Goal: Task Accomplishment & Management: Use online tool/utility

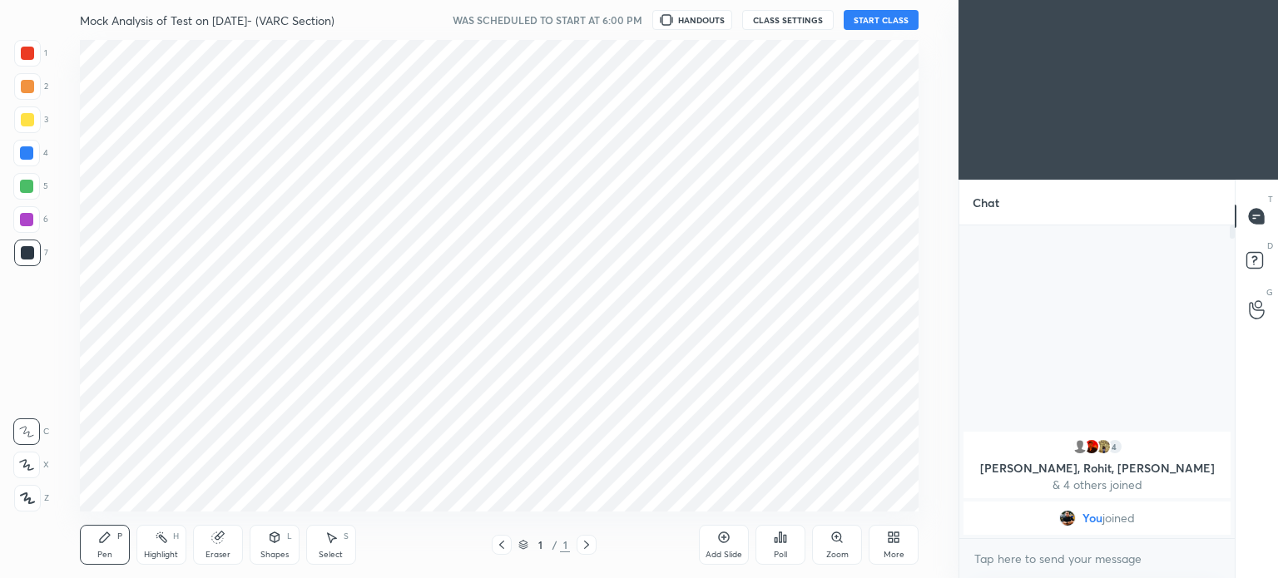
scroll to position [82756, 82337]
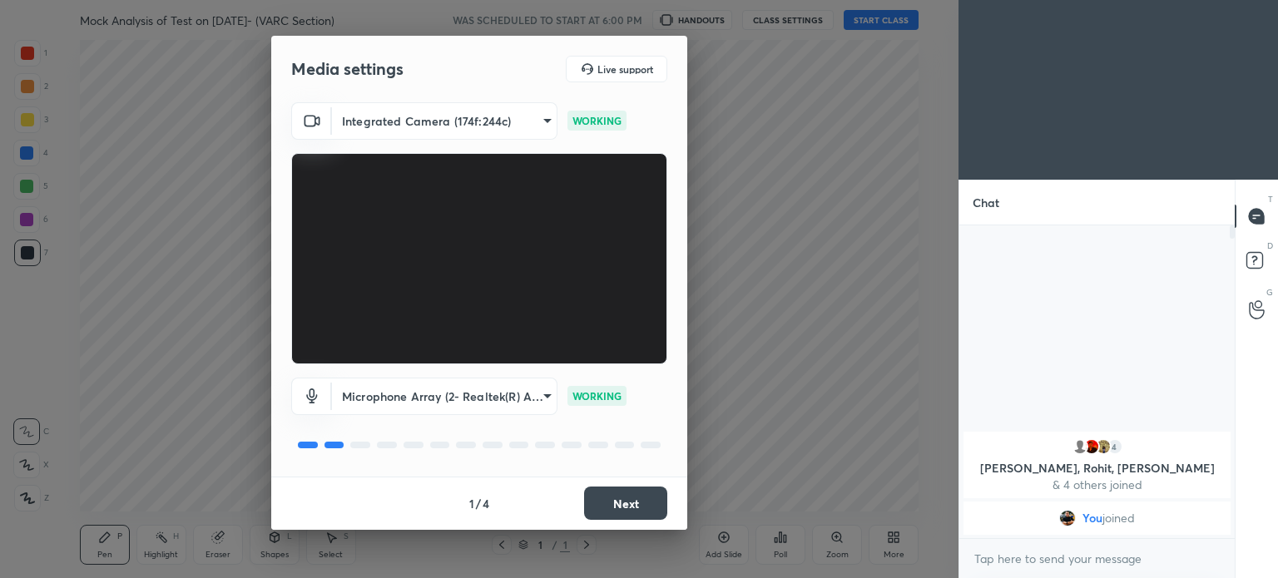
click at [539, 399] on body "1 2 3 4 5 6 7 C X Z C X Z E E Erase all H H Mock Analysis of Test on 31.08.2025…" at bounding box center [639, 289] width 1278 height 578
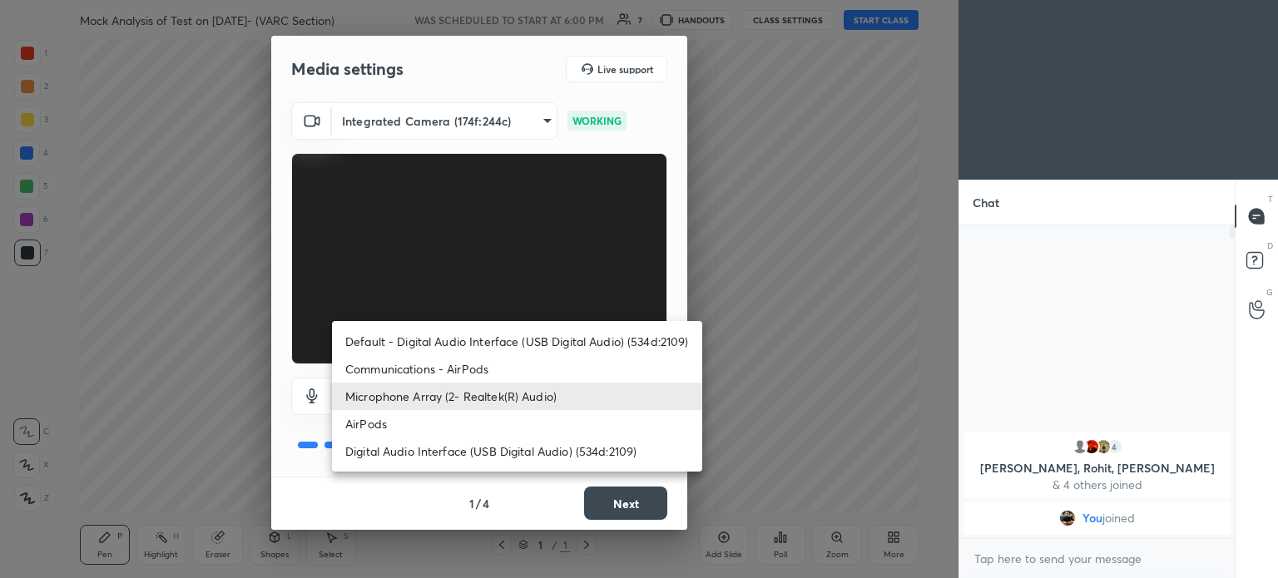
click at [425, 427] on li "AirPods" at bounding box center [517, 423] width 370 height 27
type input "d3e3db5766ca515d36314169267f5840d21080cced749be5da6320854d130b58"
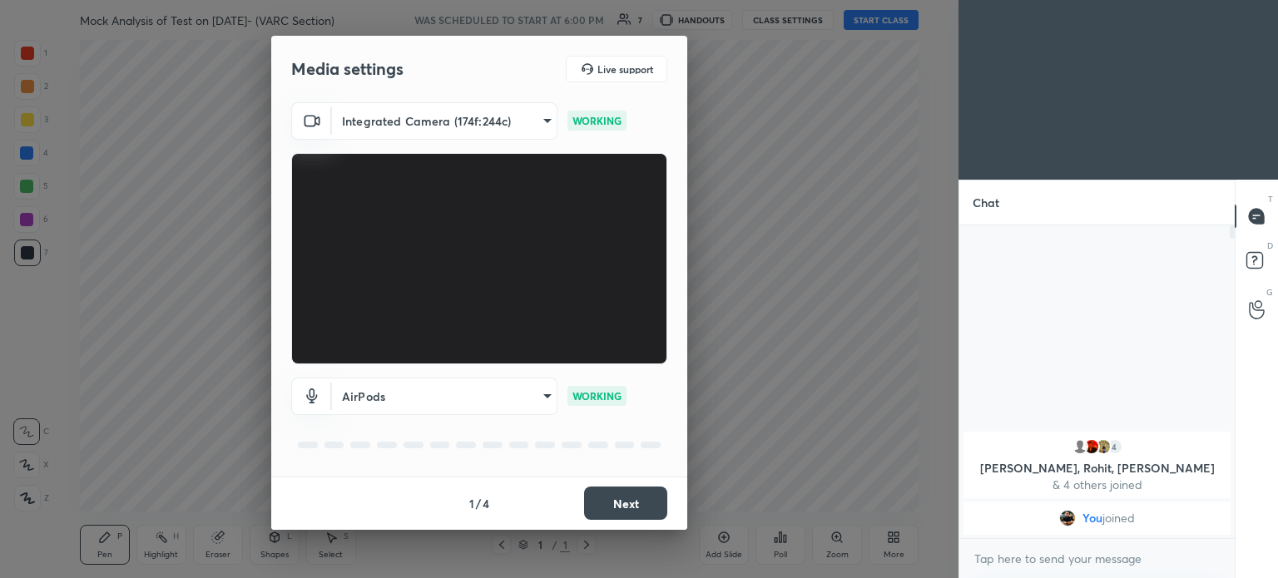
click at [618, 505] on button "Next" at bounding box center [625, 503] width 83 height 33
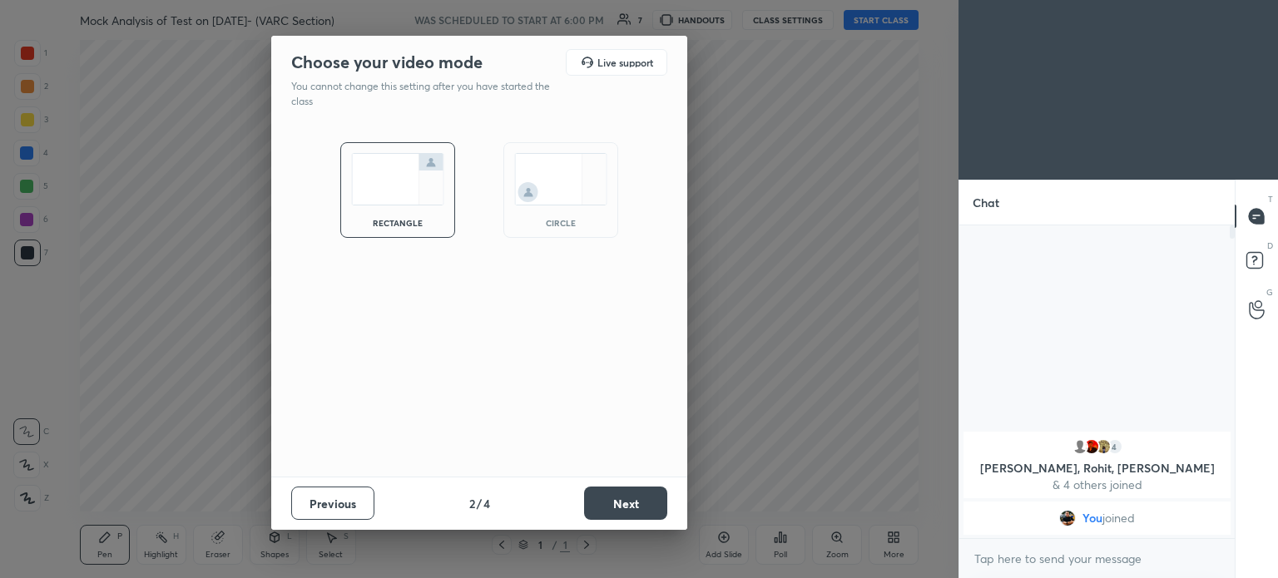
click at [609, 490] on button "Next" at bounding box center [625, 503] width 83 height 33
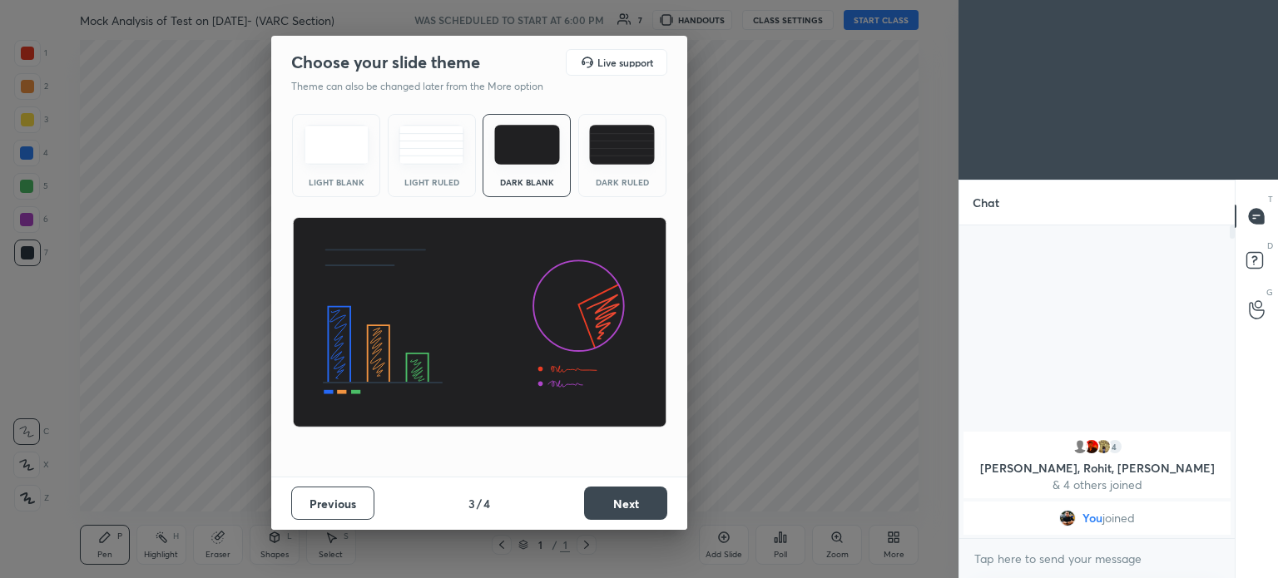
click at [609, 505] on button "Next" at bounding box center [625, 503] width 83 height 33
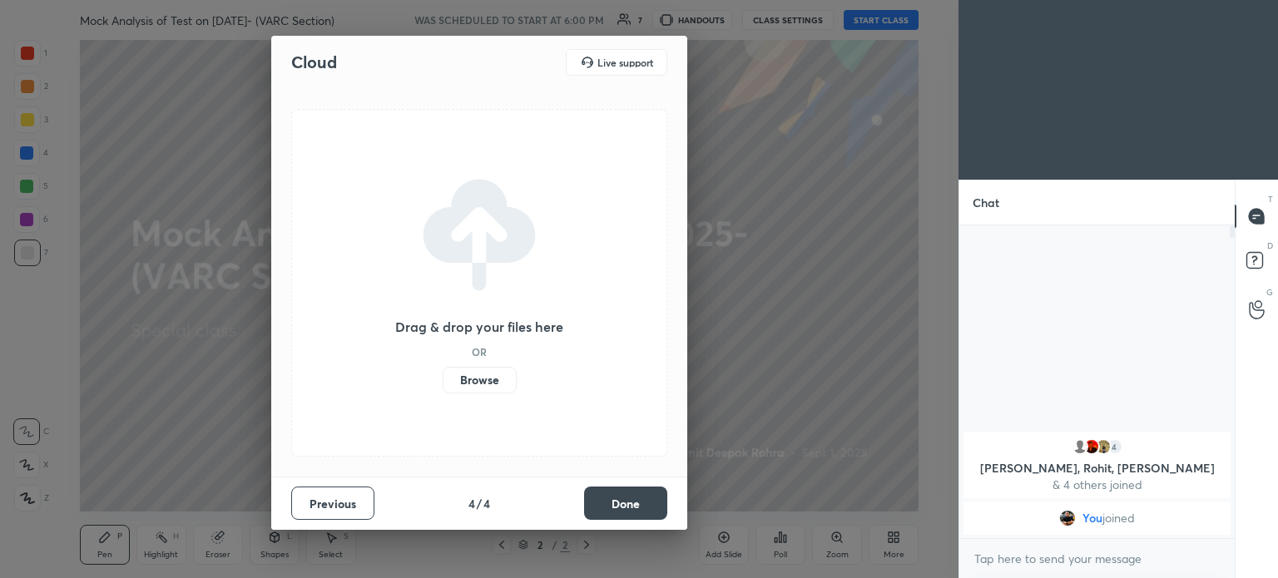
click at [482, 385] on label "Browse" at bounding box center [480, 380] width 74 height 27
click at [443, 385] on input "Browse" at bounding box center [443, 380] width 0 height 27
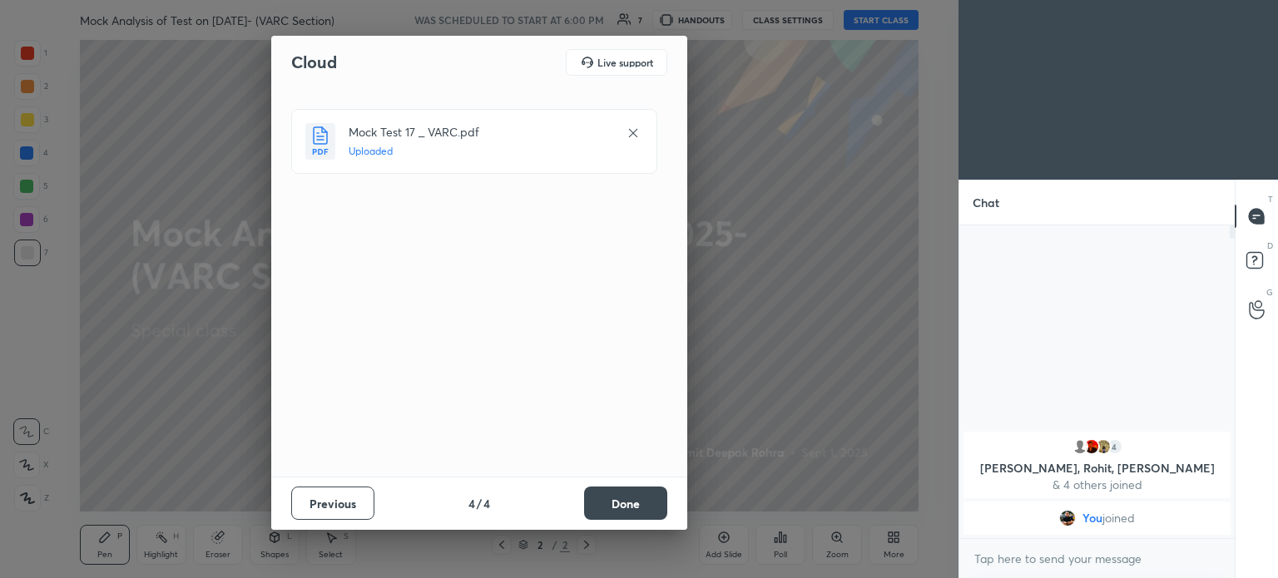
click at [629, 499] on button "Done" at bounding box center [625, 503] width 83 height 33
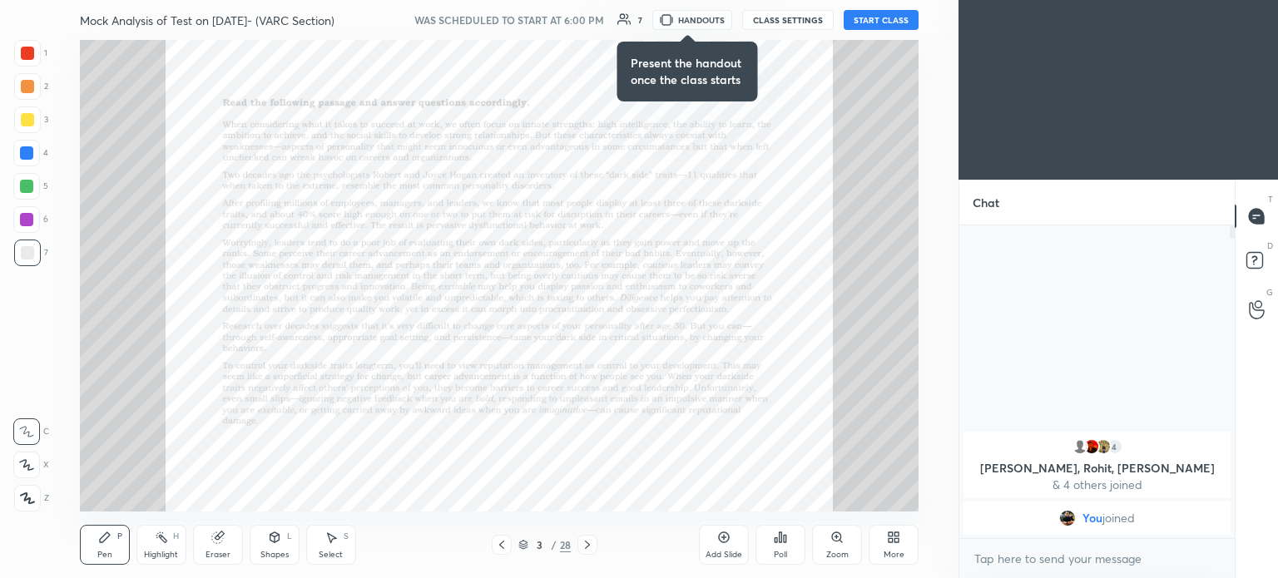
click at [902, 18] on button "START CLASS" at bounding box center [881, 20] width 75 height 20
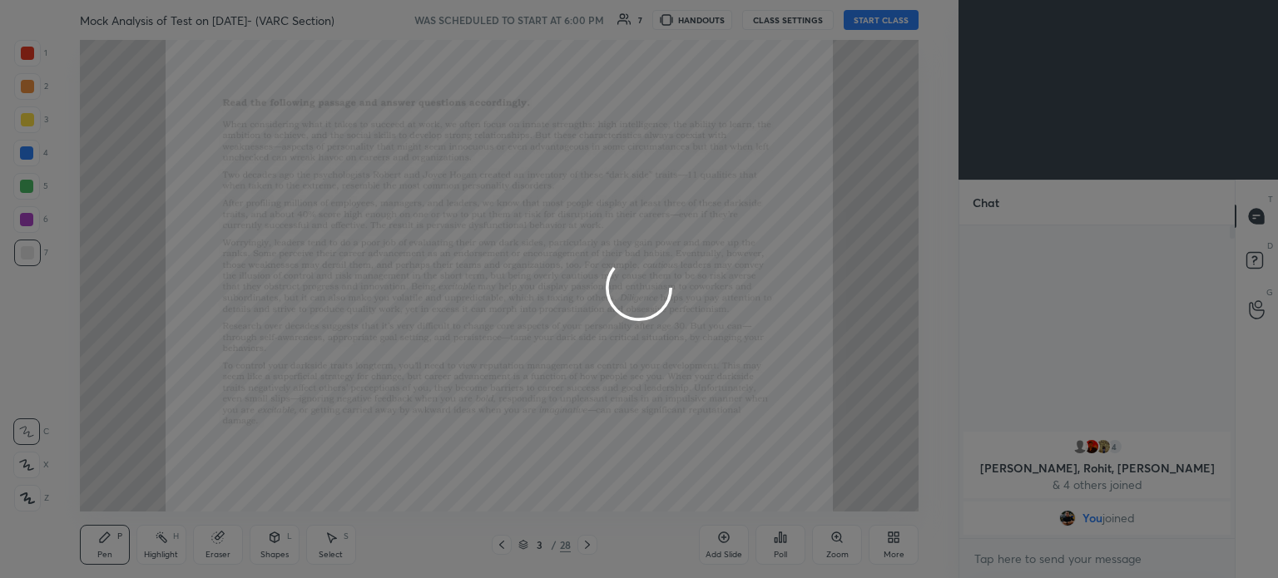
type textarea "x"
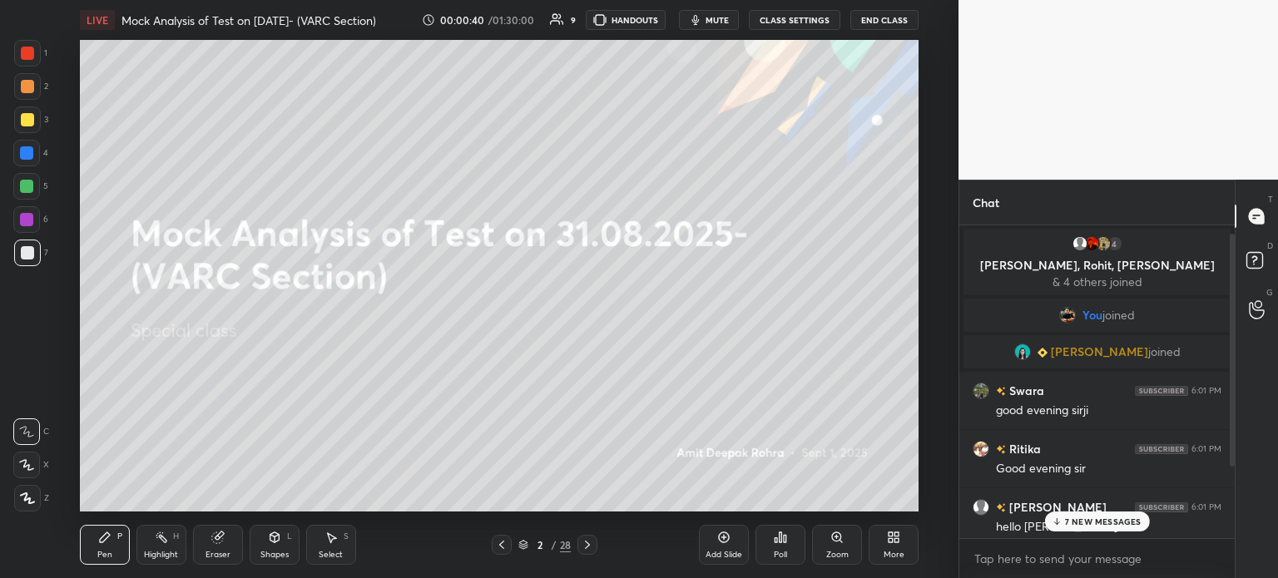
scroll to position [107, 0]
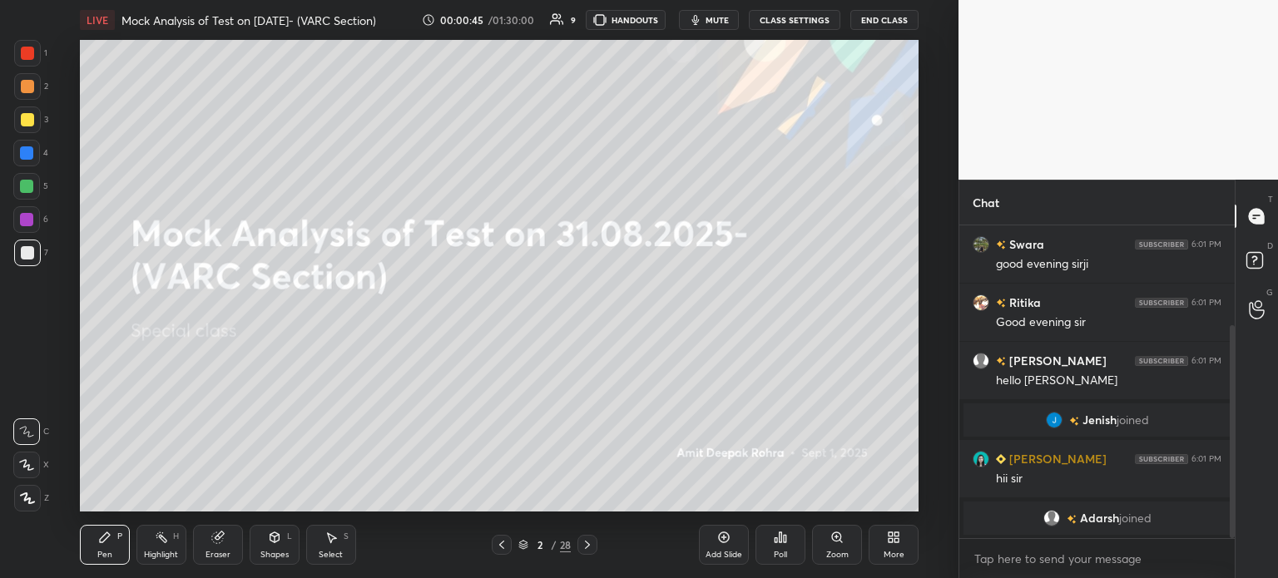
click at [27, 52] on div at bounding box center [27, 53] width 13 height 13
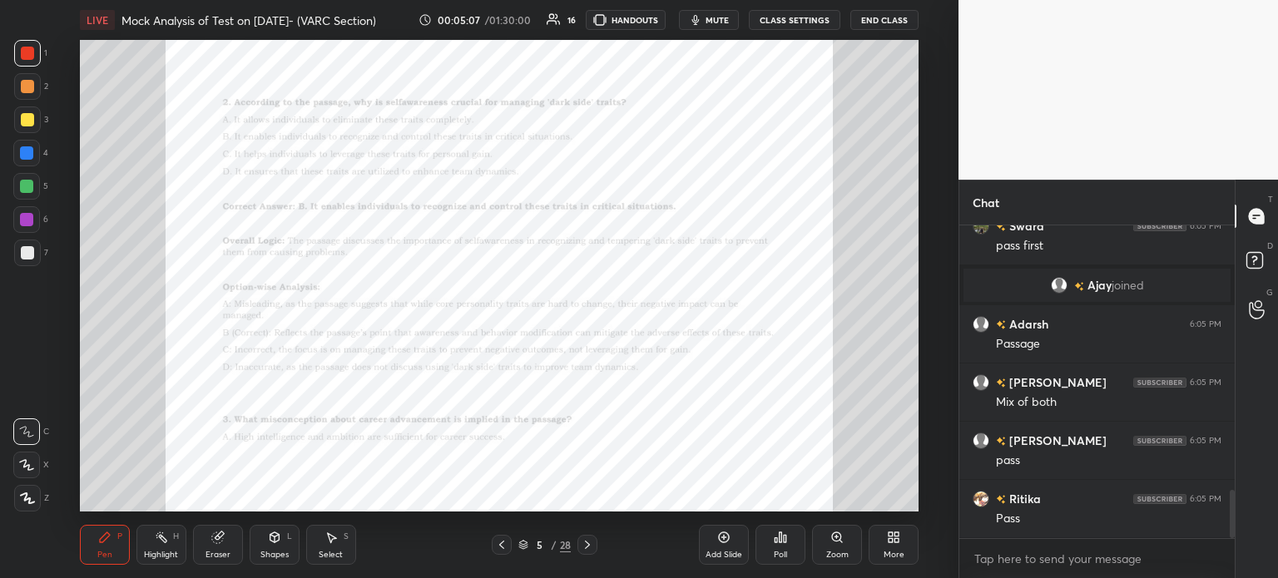
scroll to position [1776, 0]
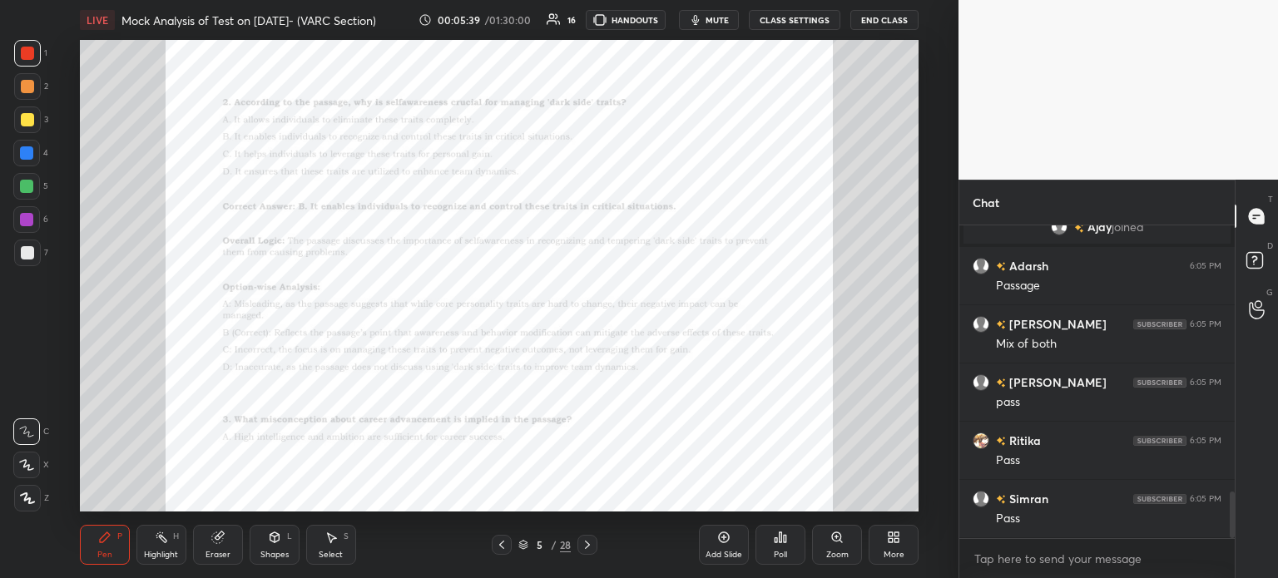
click at [720, 542] on icon at bounding box center [724, 538] width 11 height 11
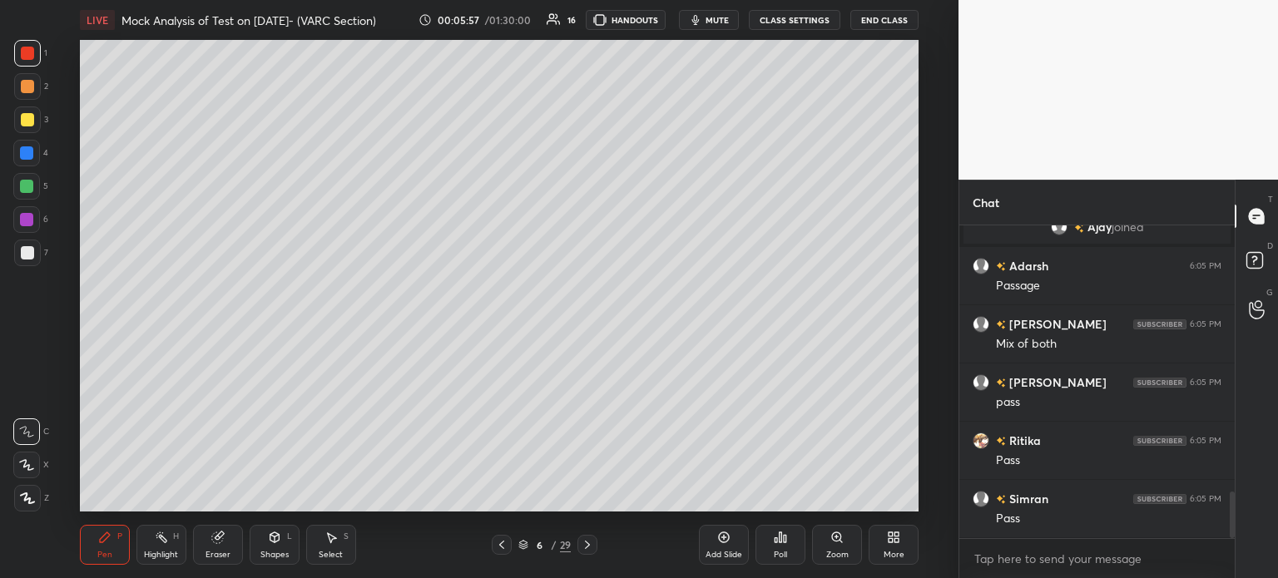
scroll to position [1834, 0]
click at [718, 543] on icon at bounding box center [723, 537] width 13 height 13
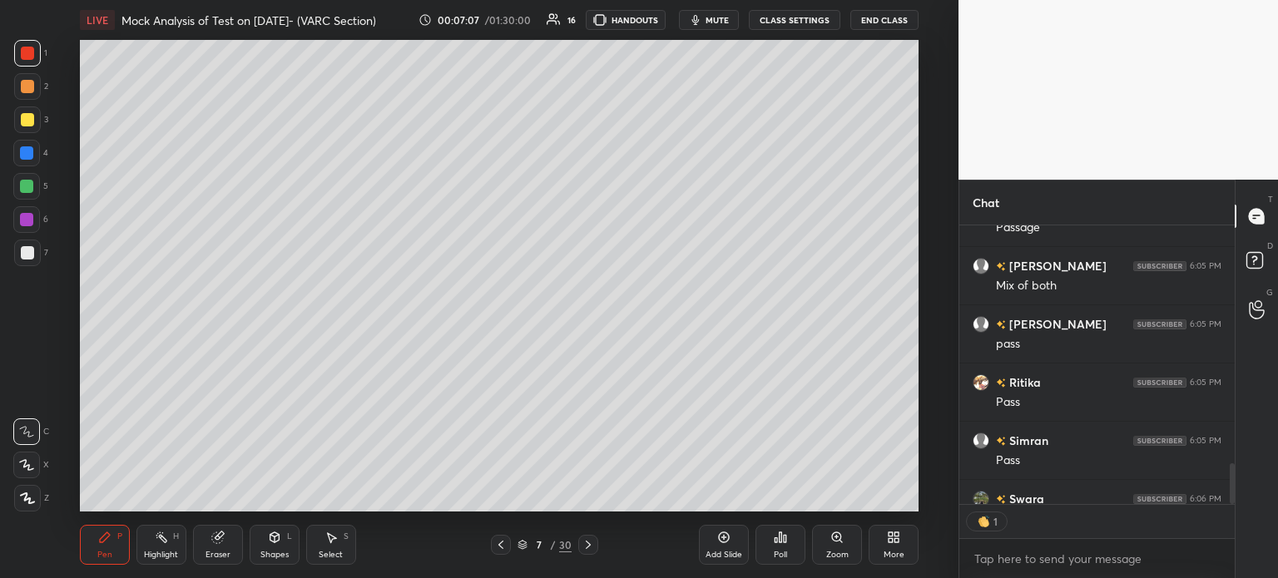
scroll to position [5, 5]
type textarea "x"
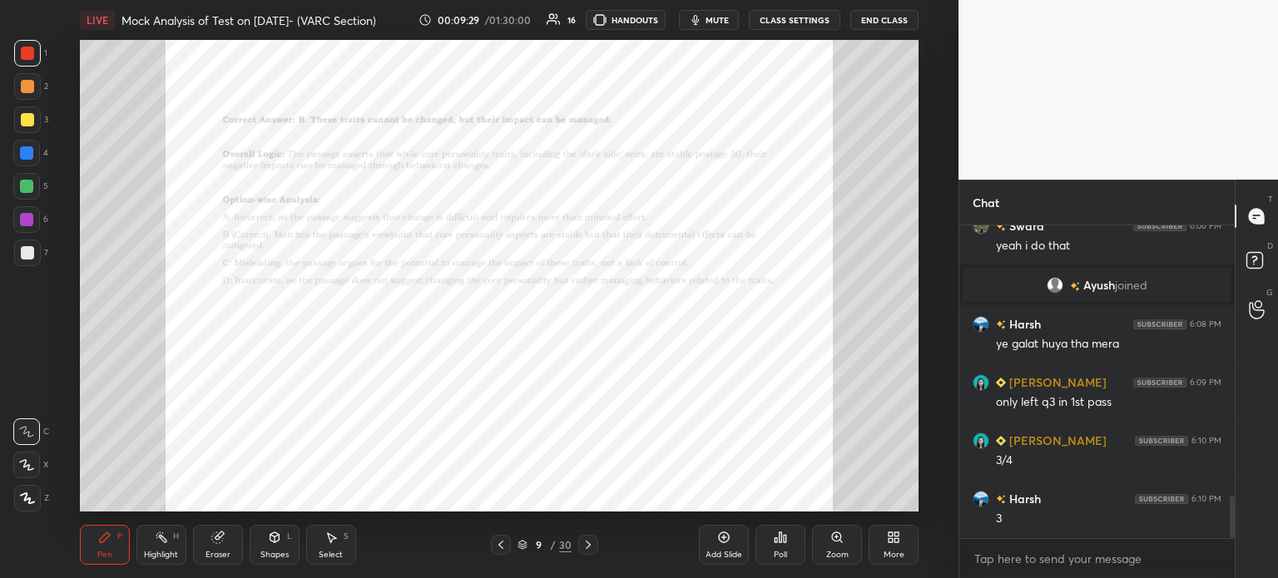
scroll to position [2061, 0]
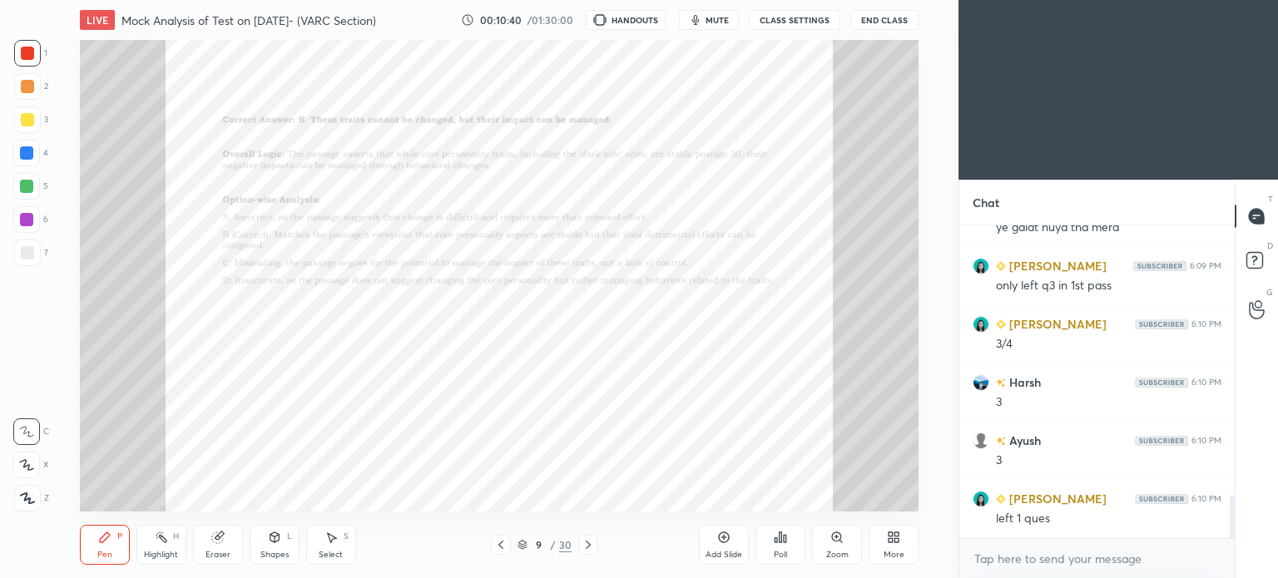
scroll to position [82756, 82337]
click at [900, 545] on div "More" at bounding box center [894, 545] width 50 height 40
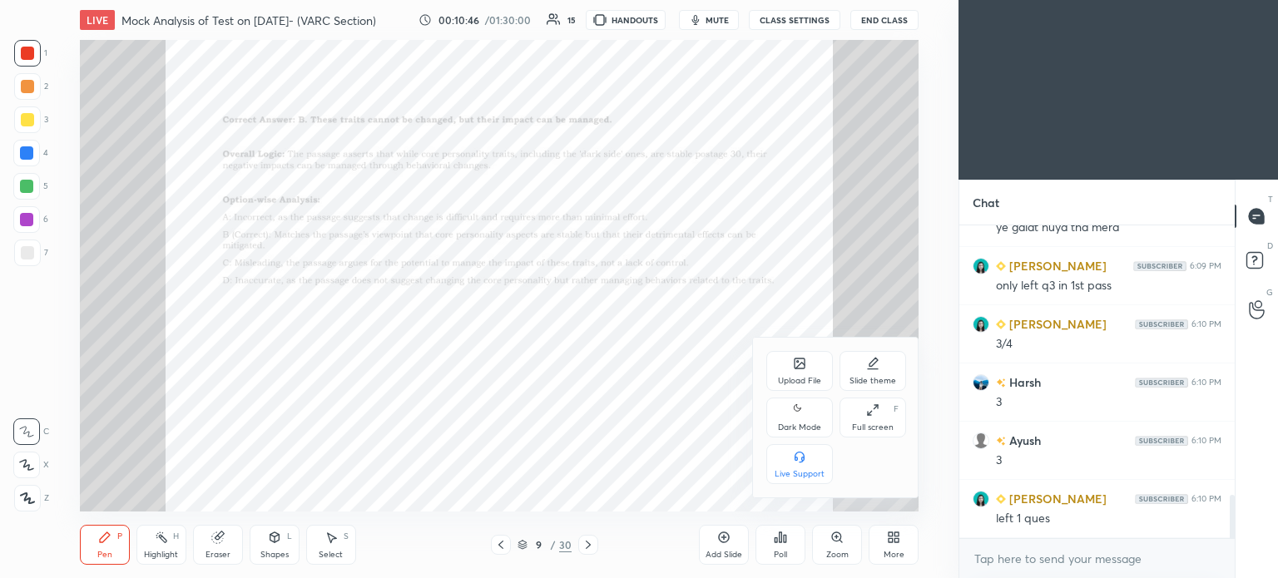
click at [799, 432] on div "Dark Mode" at bounding box center [799, 428] width 43 height 8
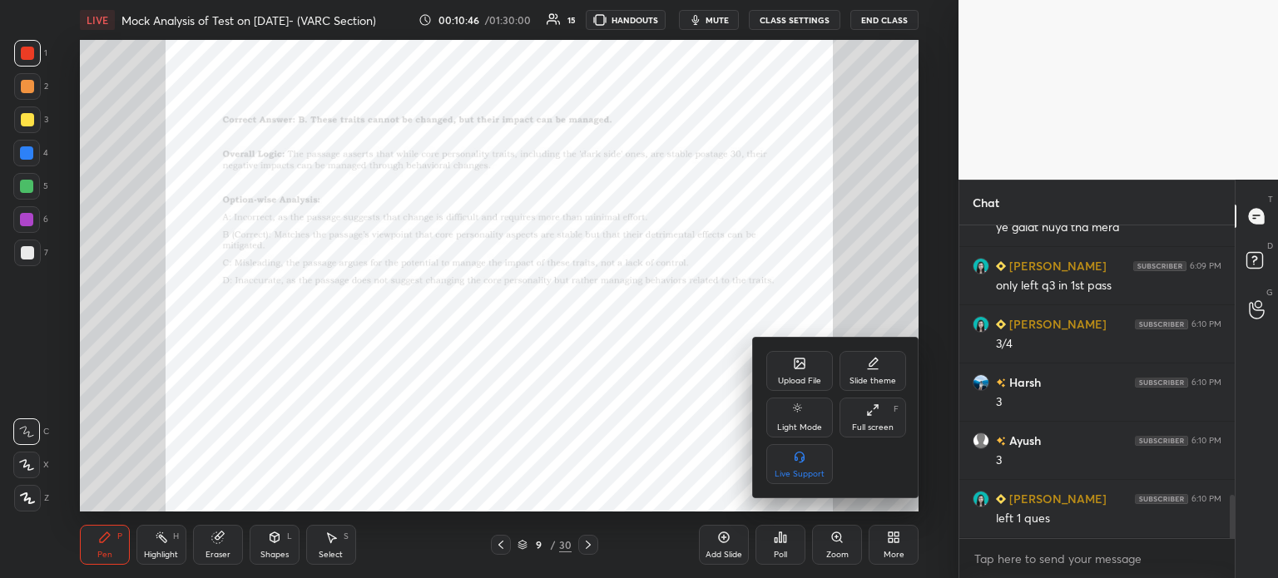
click at [886, 538] on div at bounding box center [639, 289] width 1278 height 578
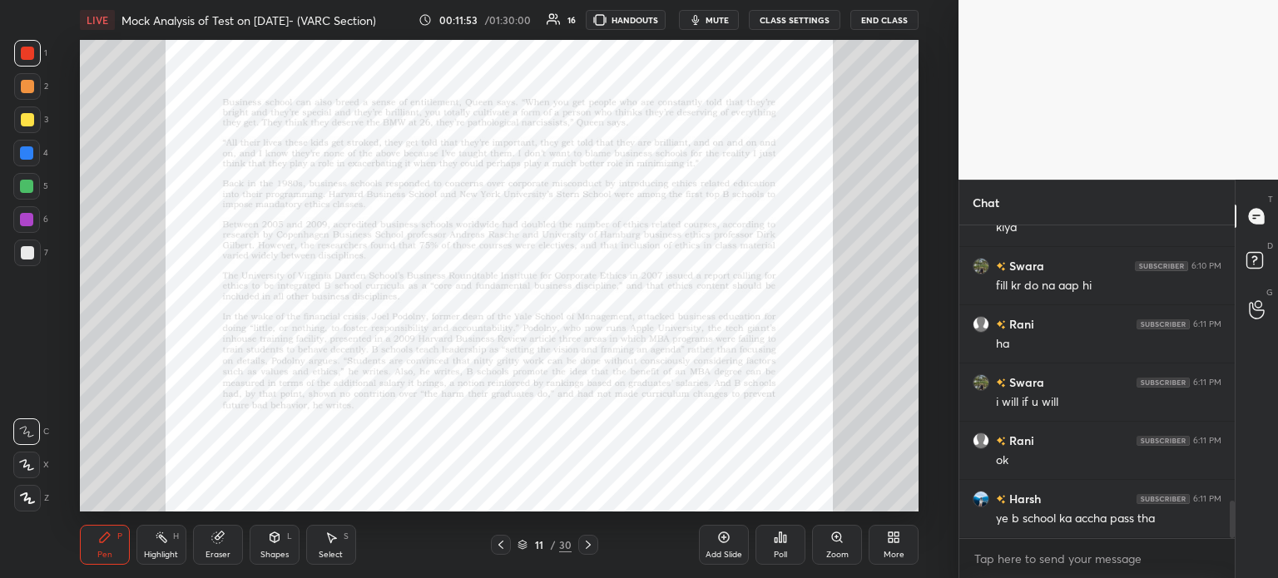
scroll to position [2362, 0]
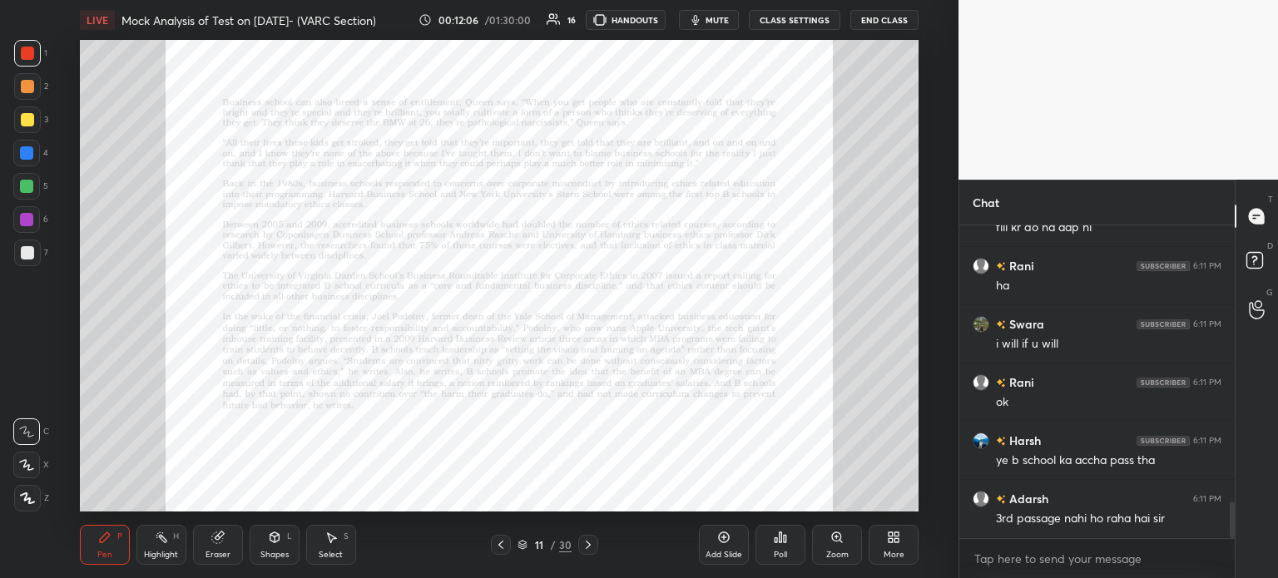
click at [709, 552] on div "Add Slide" at bounding box center [724, 555] width 37 height 8
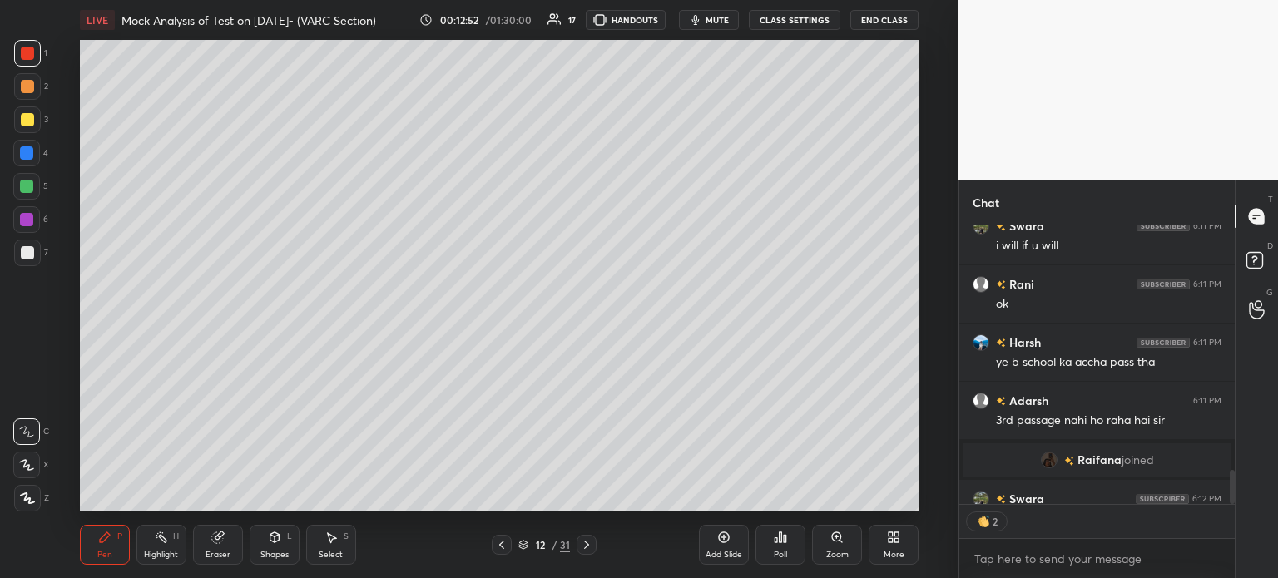
scroll to position [2320, 0]
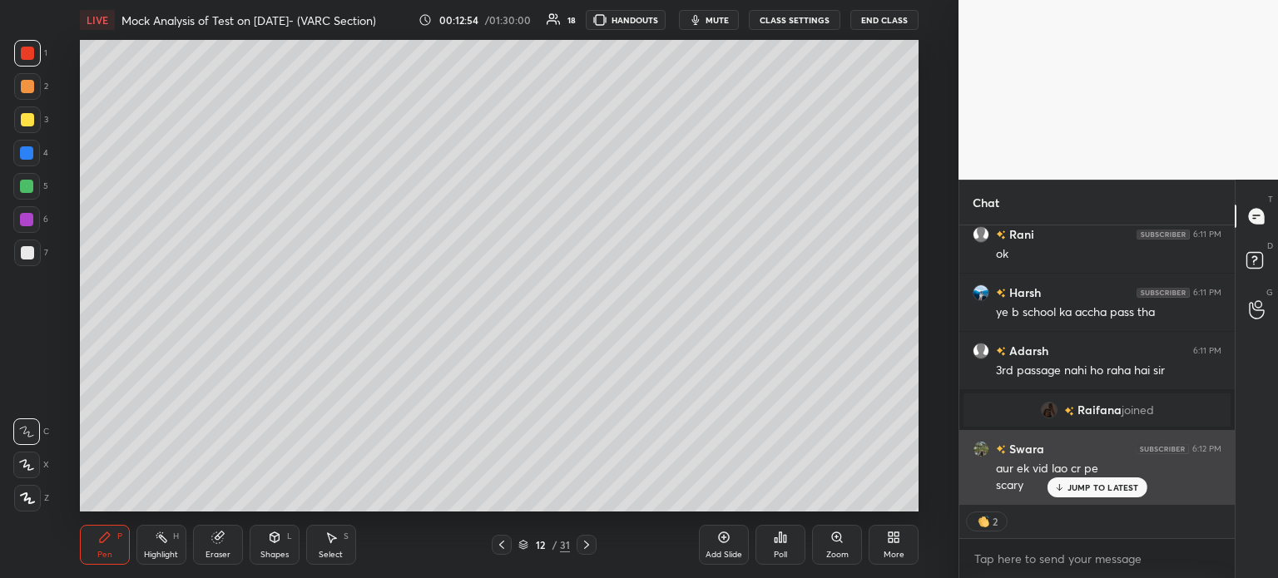
click at [1082, 487] on p "JUMP TO LATEST" at bounding box center [1104, 488] width 72 height 10
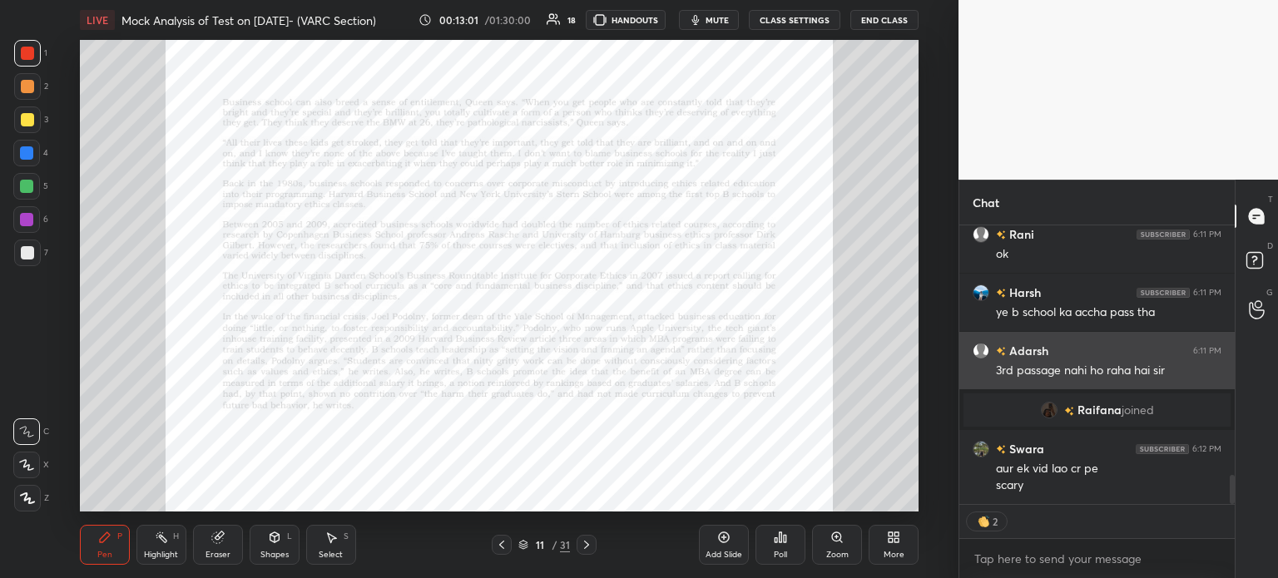
scroll to position [2380, 0]
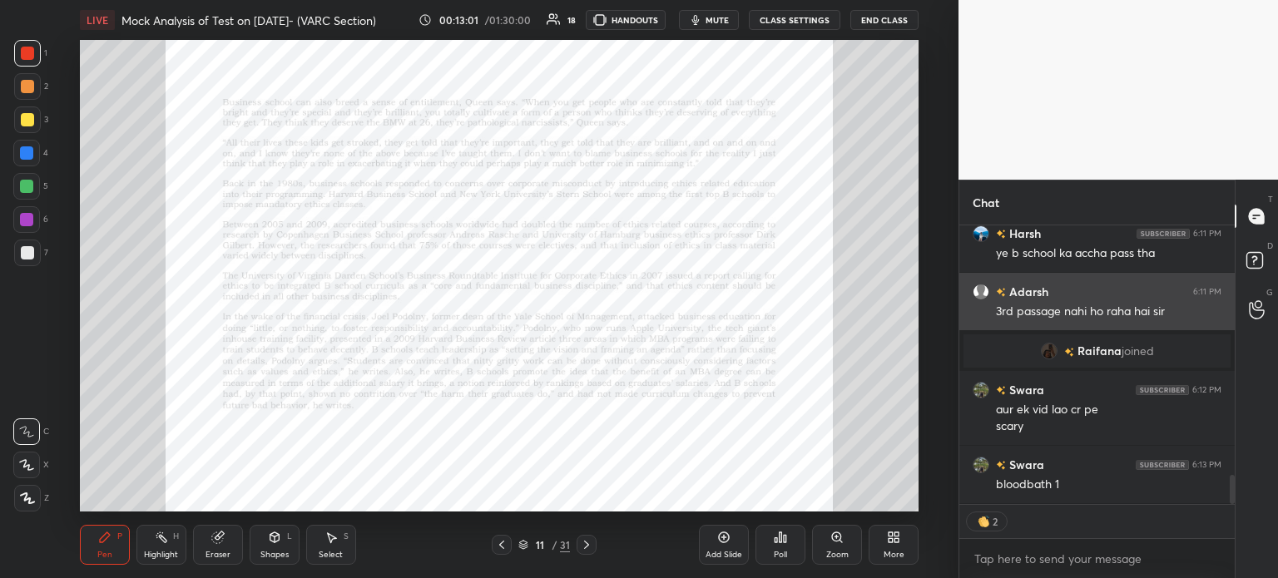
type textarea "x"
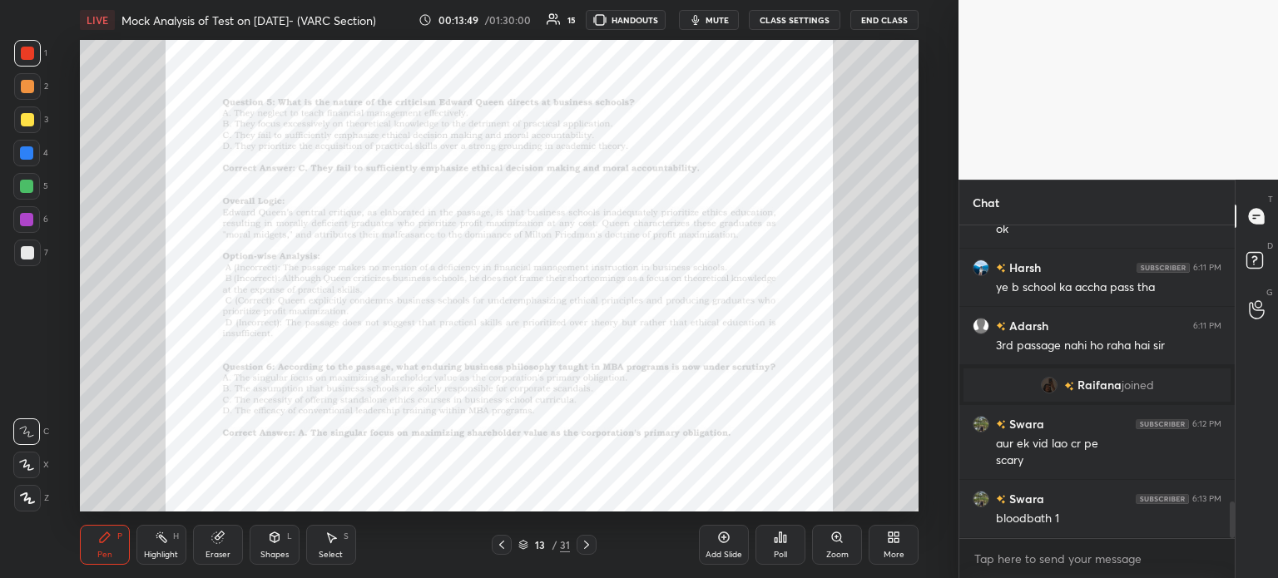
click at [722, 538] on icon at bounding box center [724, 537] width 5 height 5
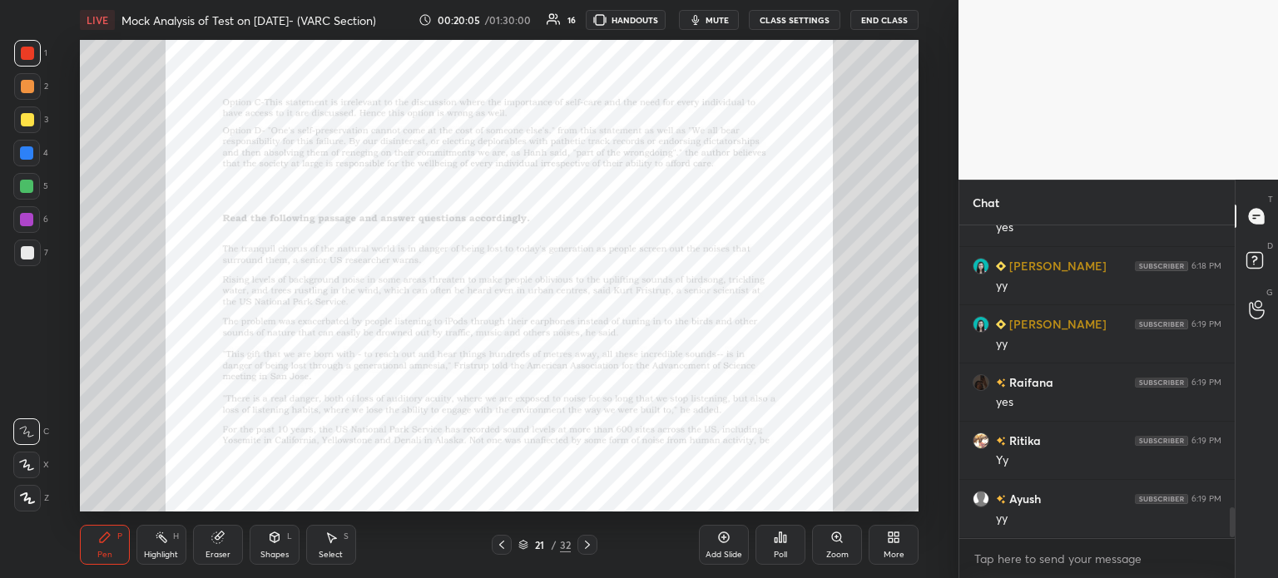
scroll to position [3036, 0]
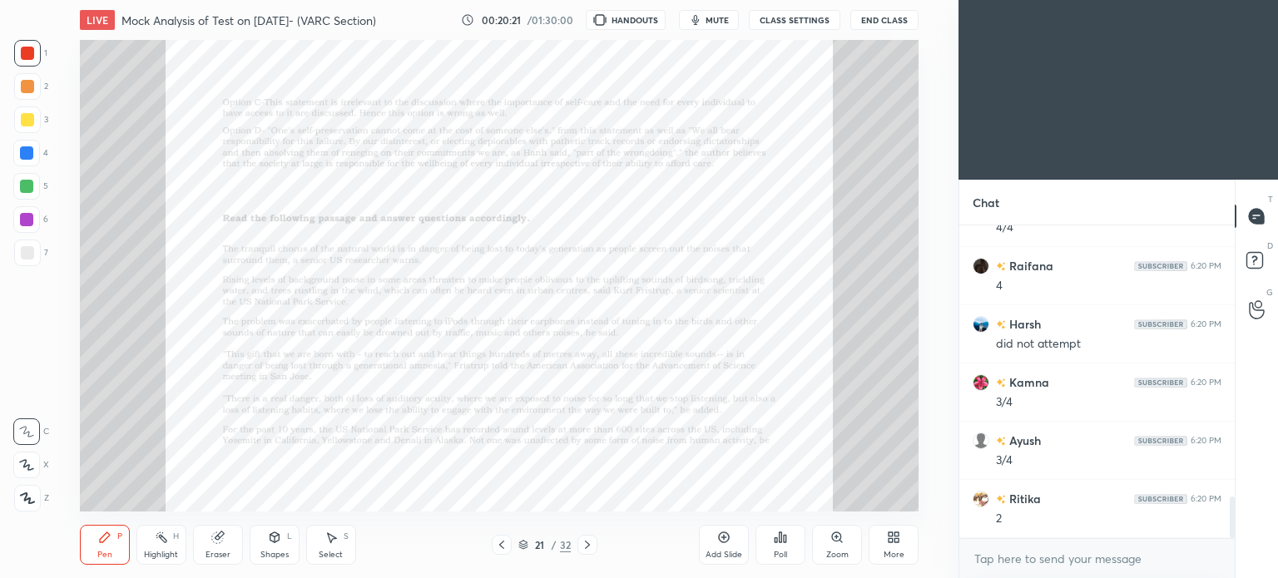
scroll to position [82756, 82337]
click at [942, 414] on div "Setting up your live class Poll for secs No correct answer Start poll" at bounding box center [499, 276] width 892 height 472
click at [895, 547] on div "More" at bounding box center [894, 545] width 50 height 40
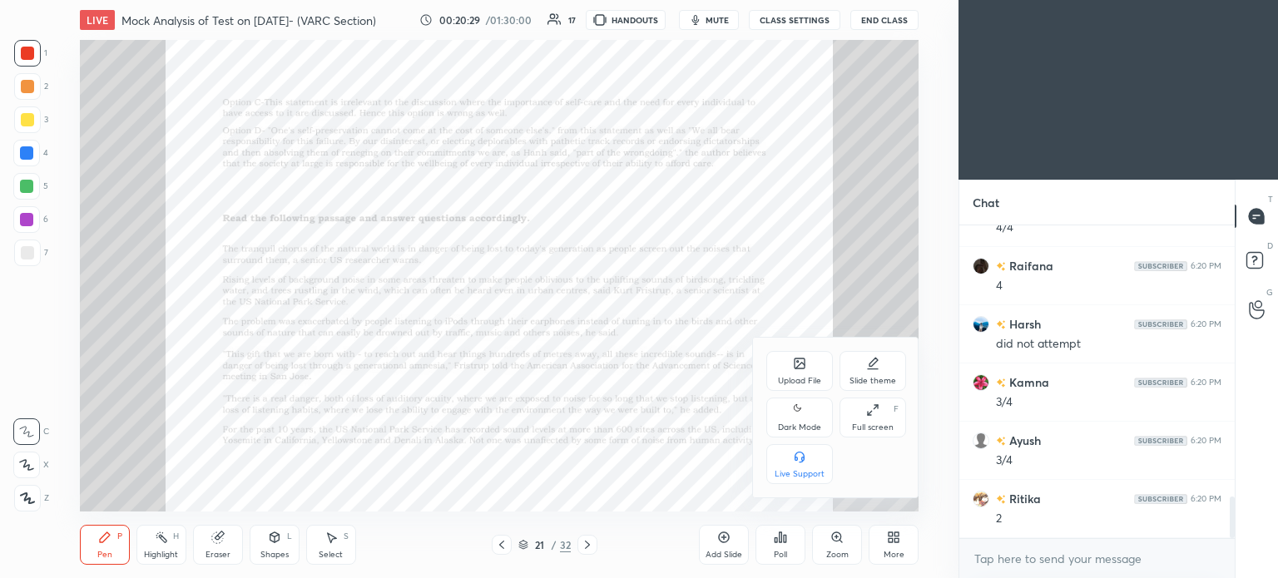
click at [799, 419] on icon at bounding box center [799, 410] width 13 height 20
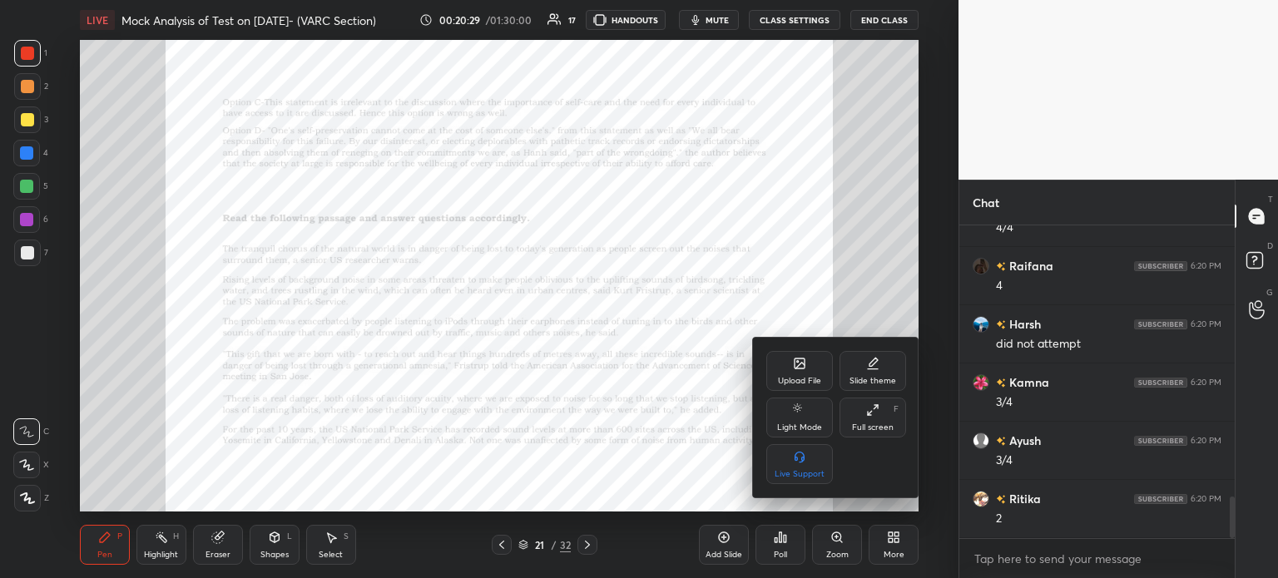
click at [892, 552] on div at bounding box center [639, 289] width 1278 height 578
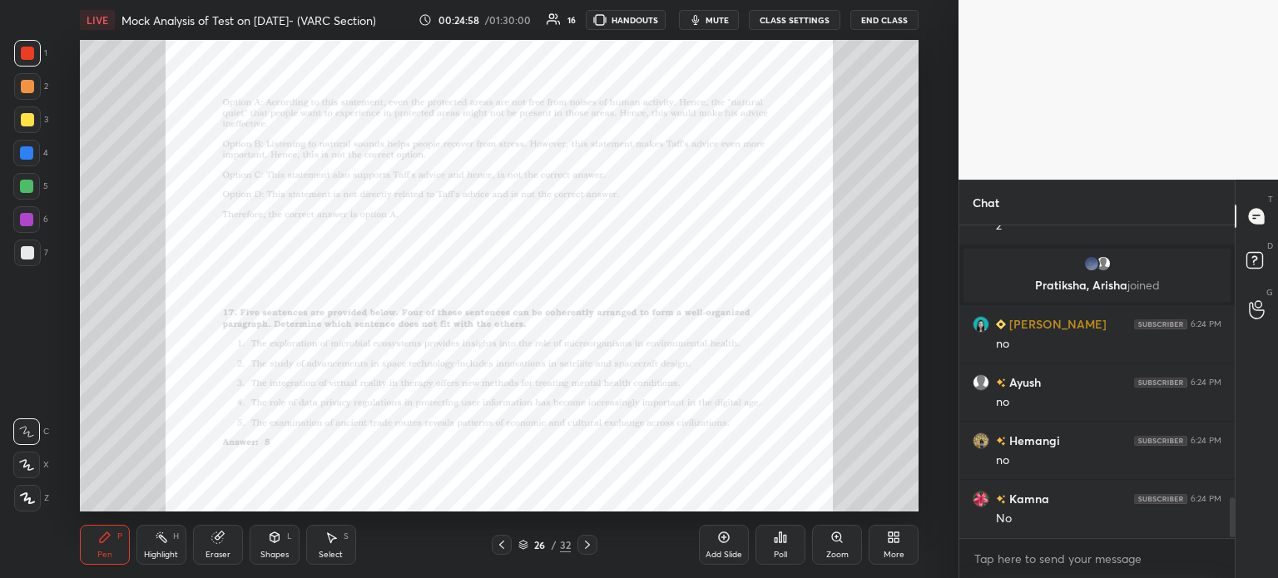
scroll to position [2159, 0]
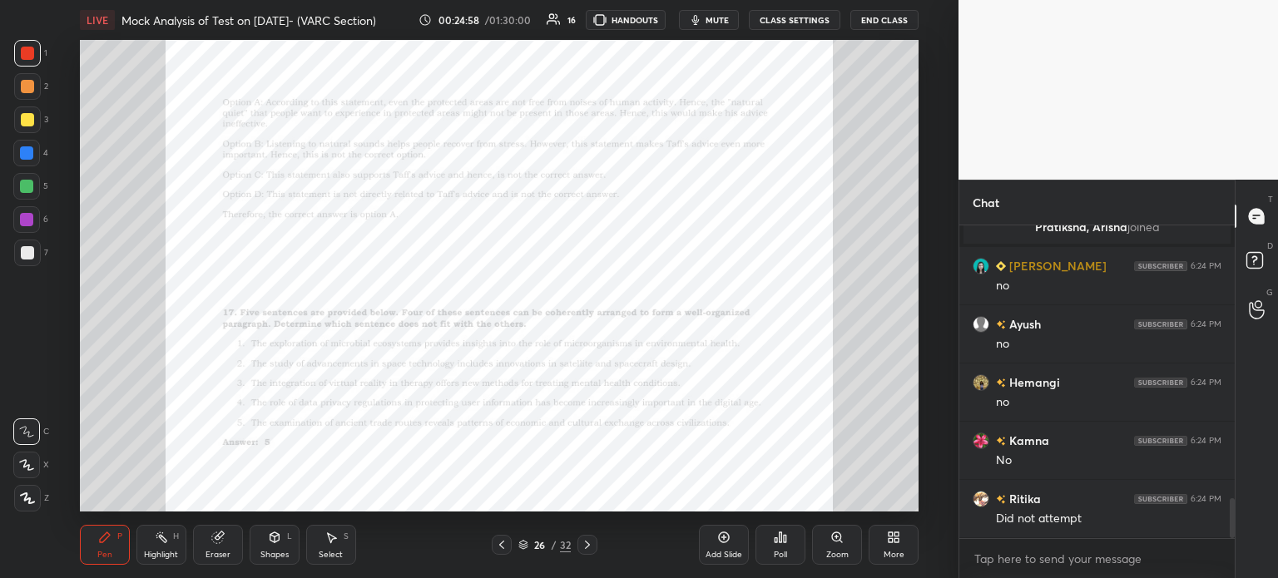
click at [707, 537] on div "Add Slide" at bounding box center [724, 545] width 50 height 40
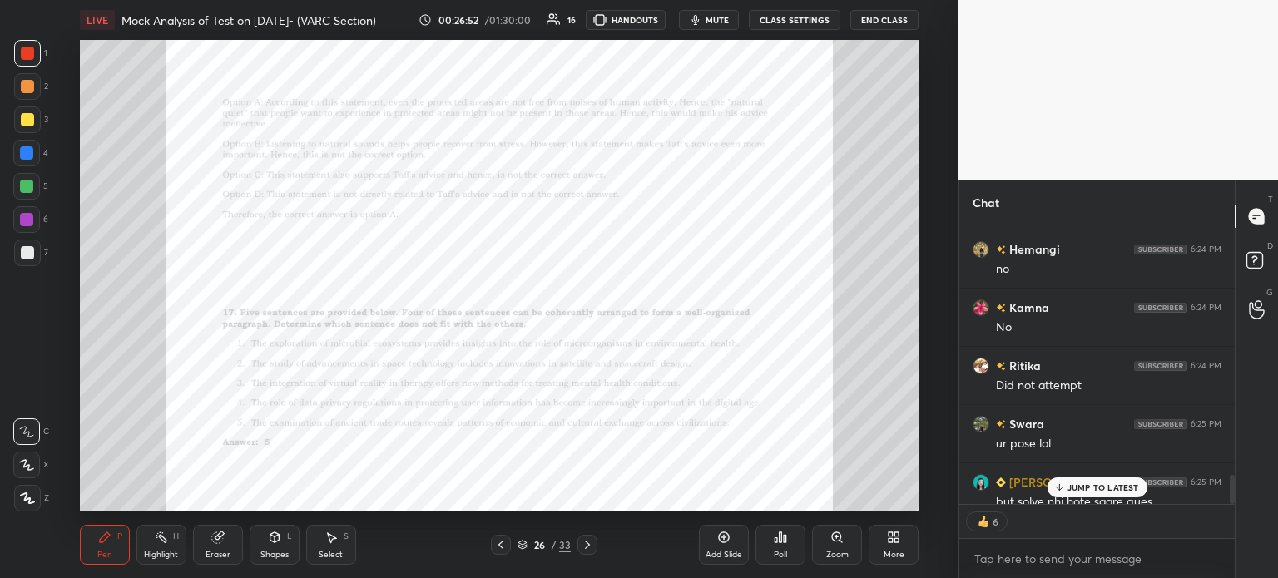
scroll to position [2384, 0]
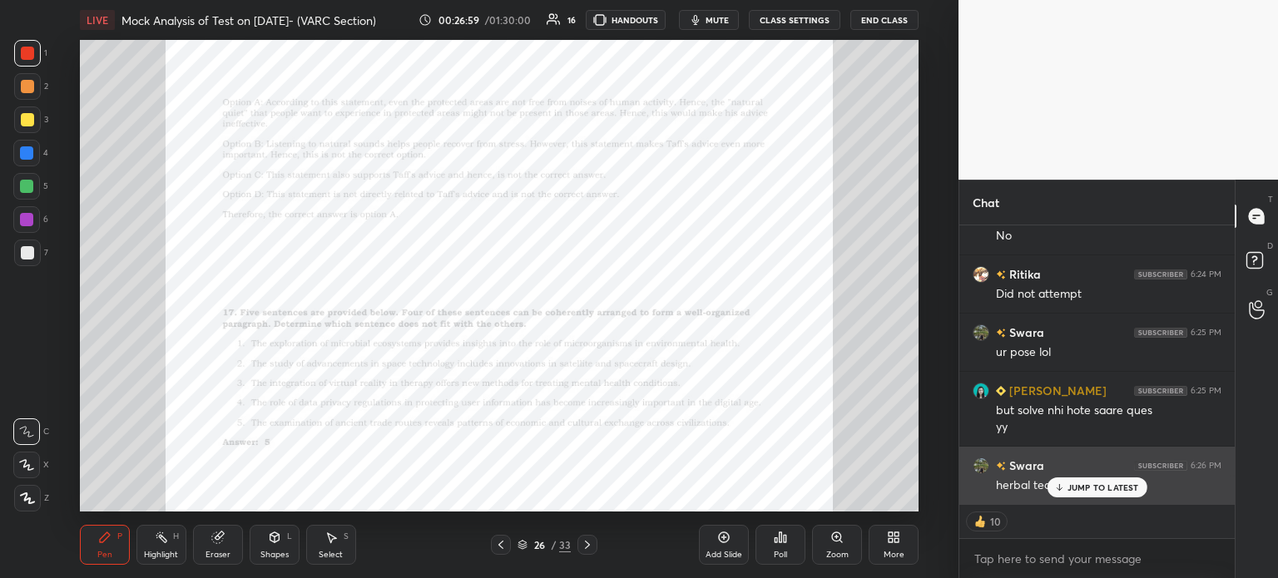
click at [1085, 484] on p "JUMP TO LATEST" at bounding box center [1104, 488] width 72 height 10
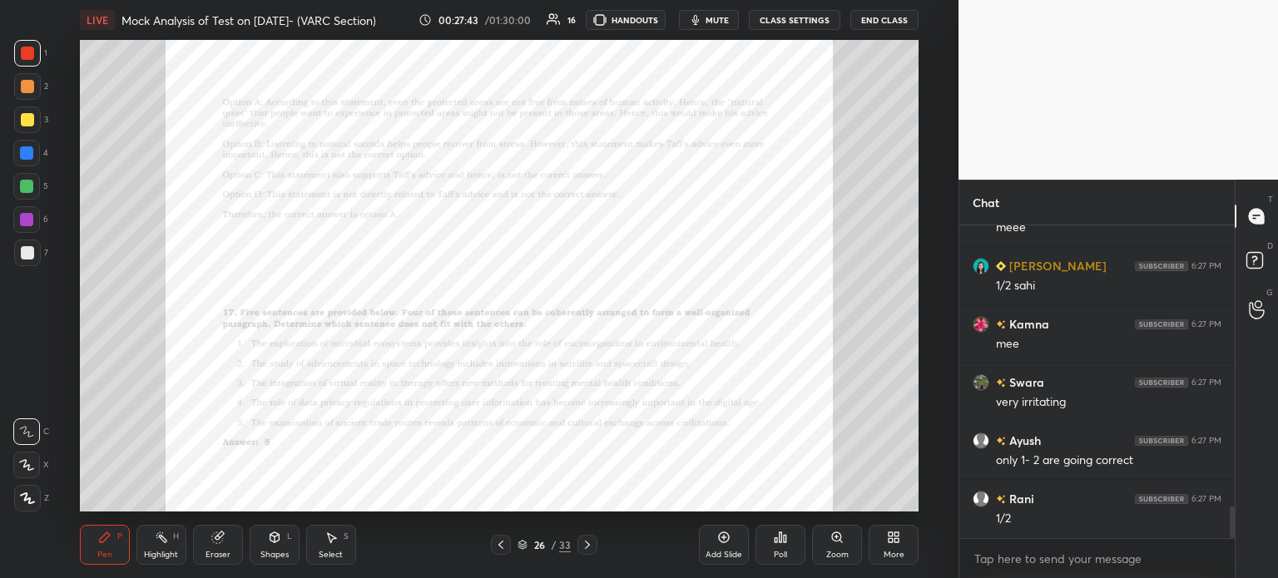
scroll to position [2758, 0]
click at [729, 545] on div "Add Slide" at bounding box center [724, 545] width 50 height 40
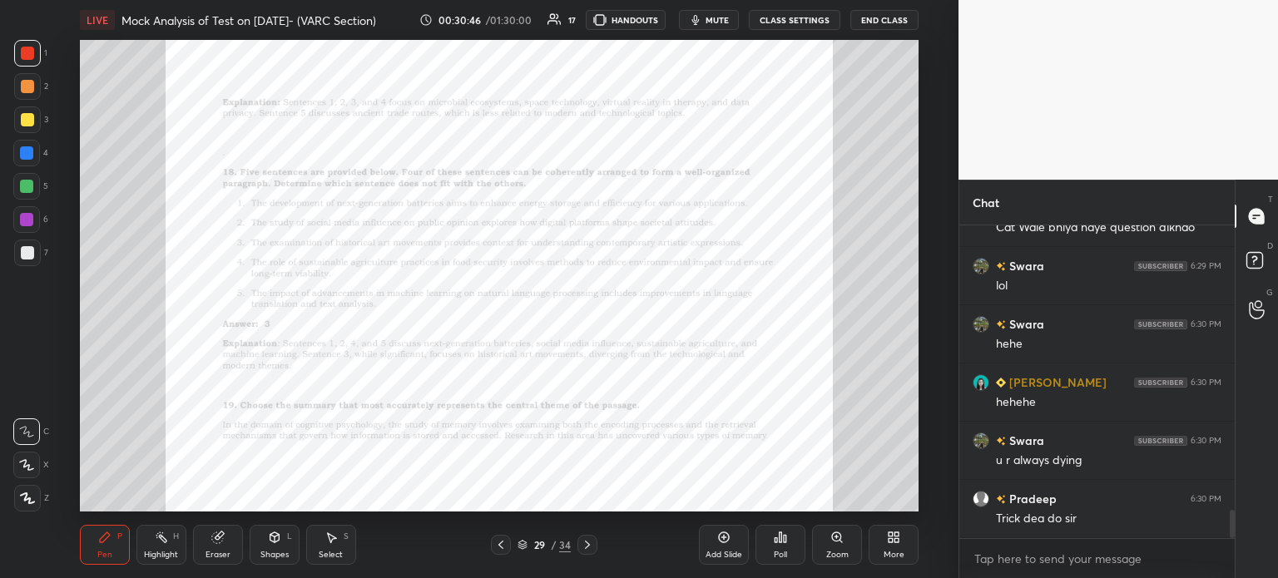
scroll to position [3206, 0]
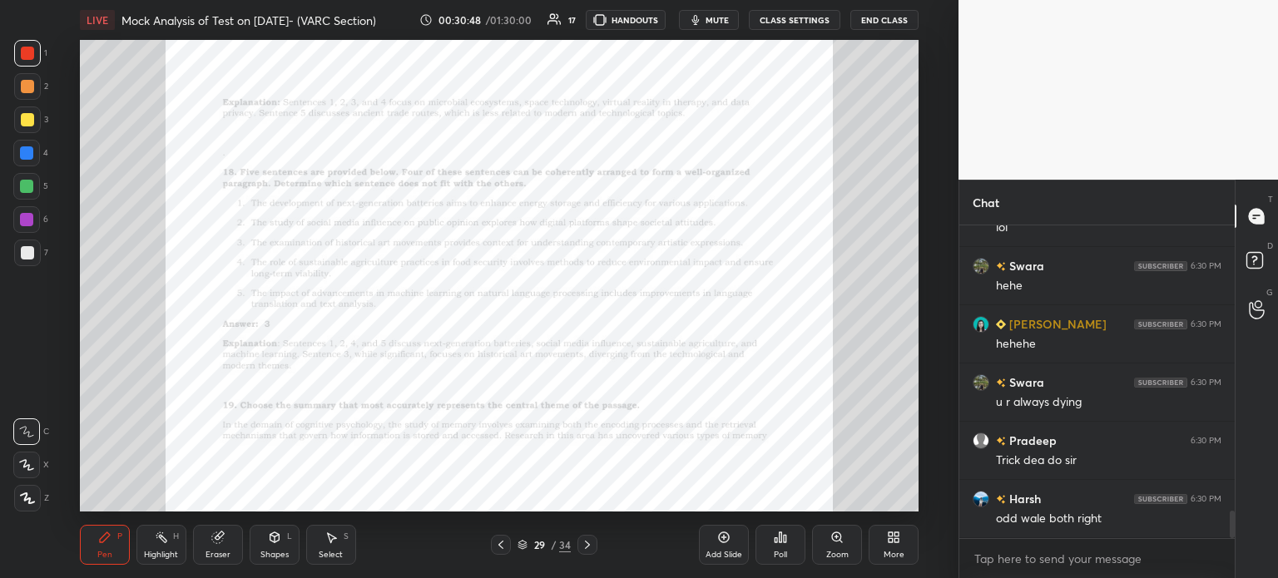
click at [719, 544] on icon at bounding box center [723, 537] width 13 height 13
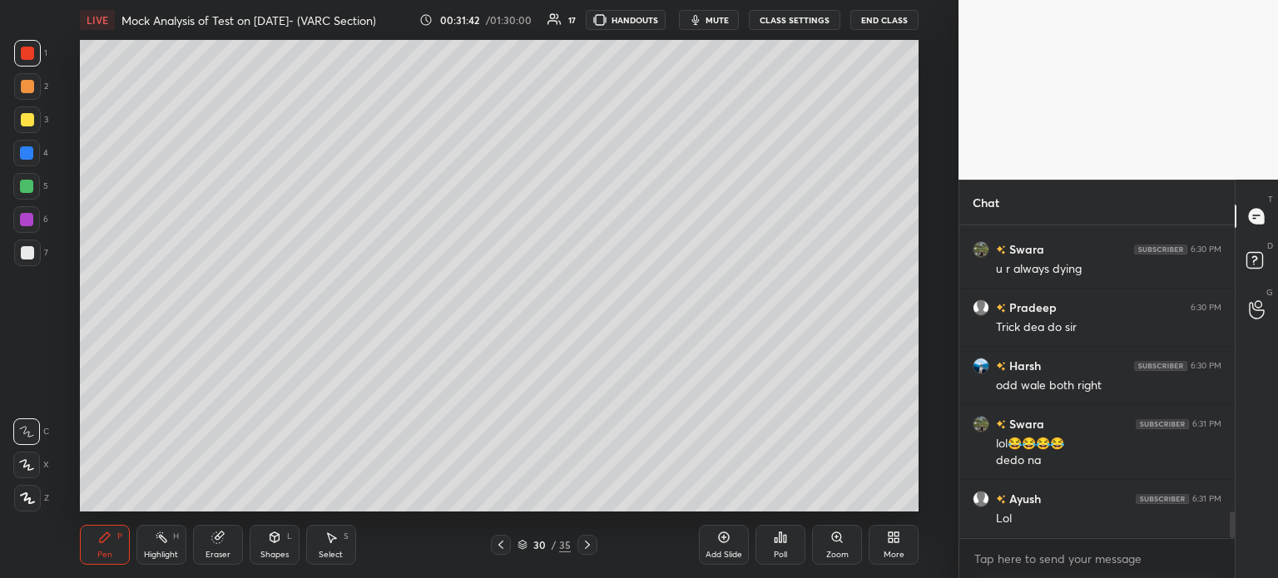
scroll to position [3397, 0]
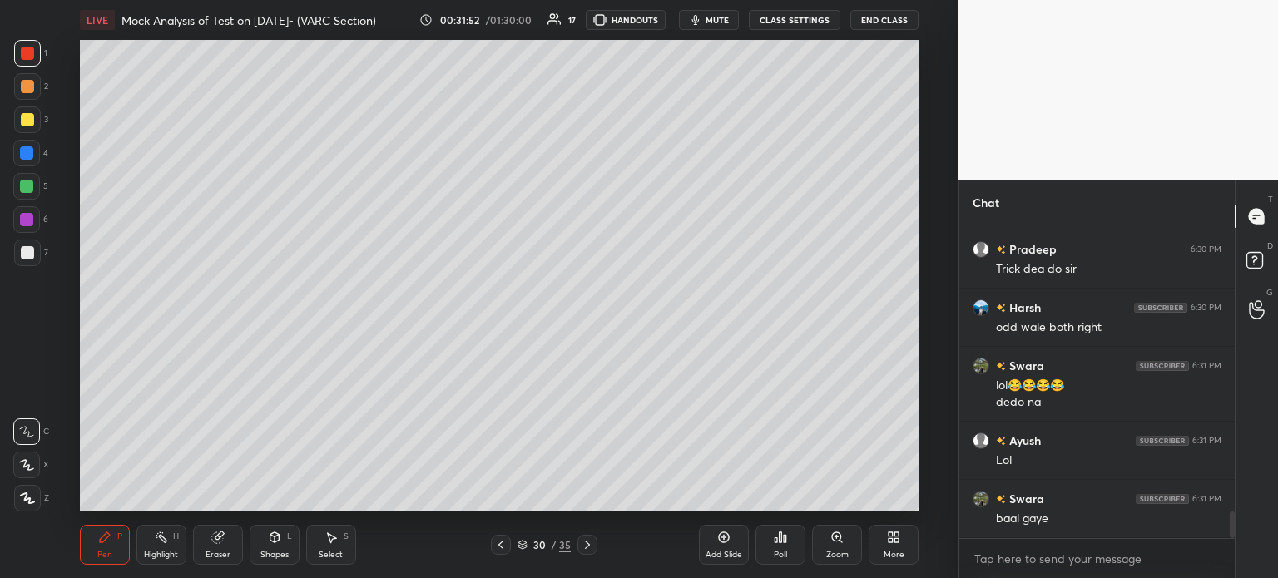
click at [717, 542] on icon at bounding box center [723, 537] width 13 height 13
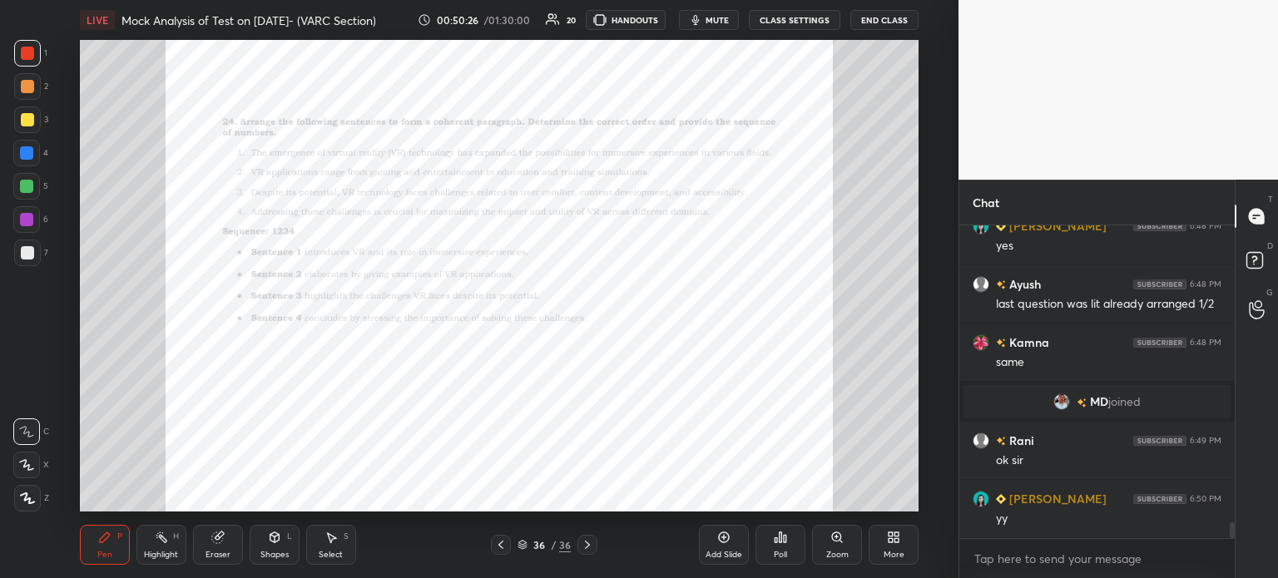
scroll to position [5904, 0]
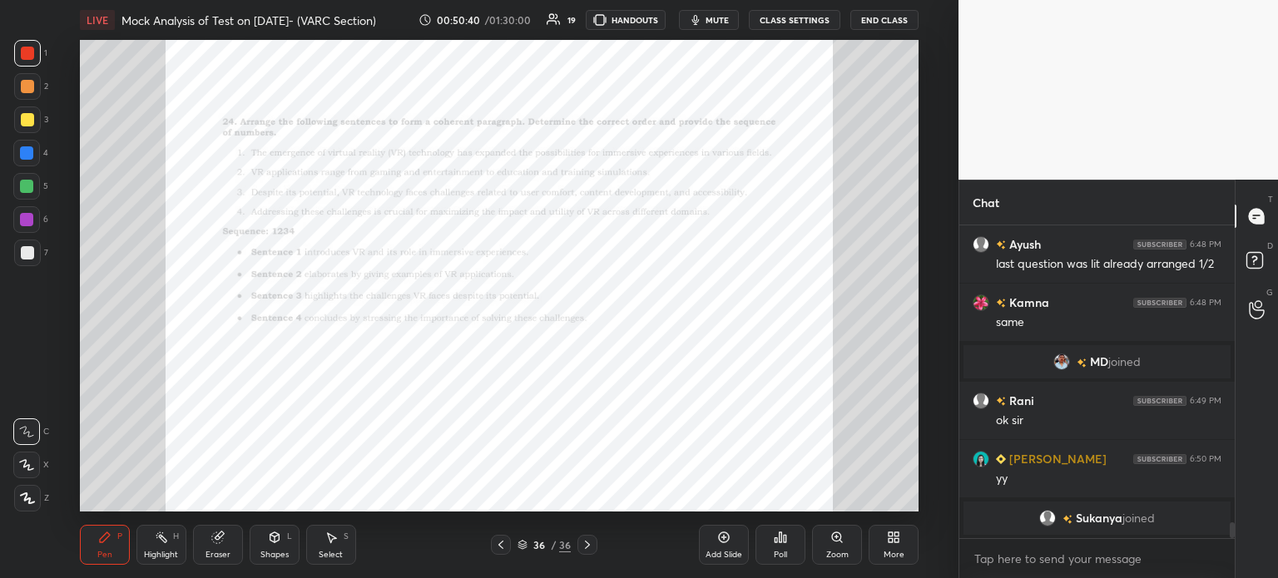
click at [726, 542] on icon at bounding box center [723, 537] width 13 height 13
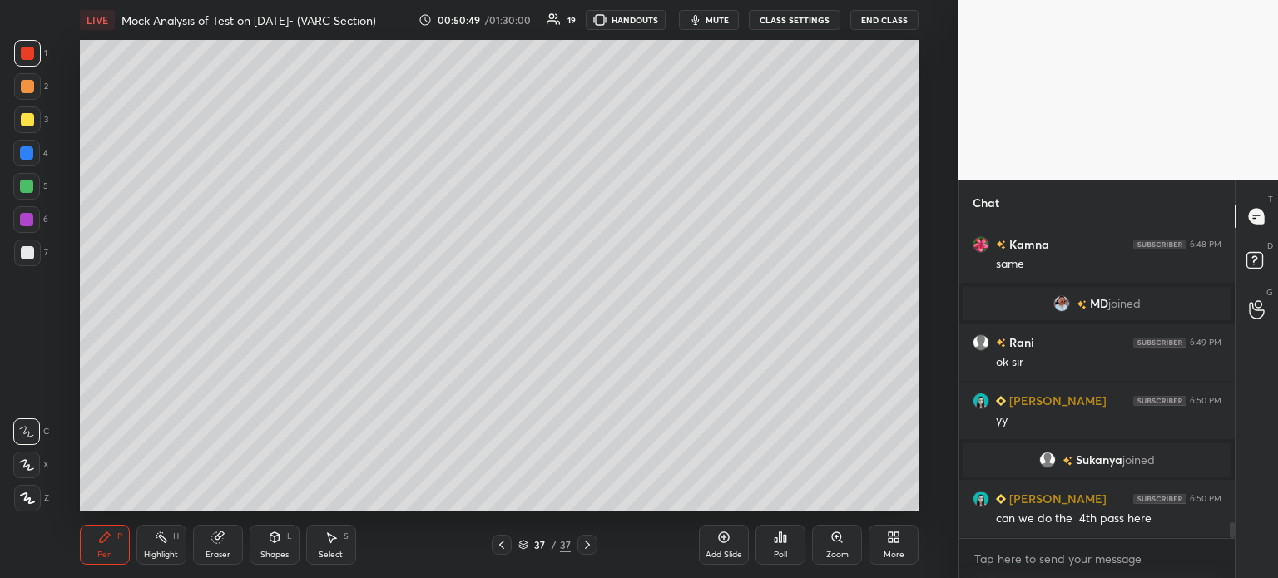
scroll to position [6022, 0]
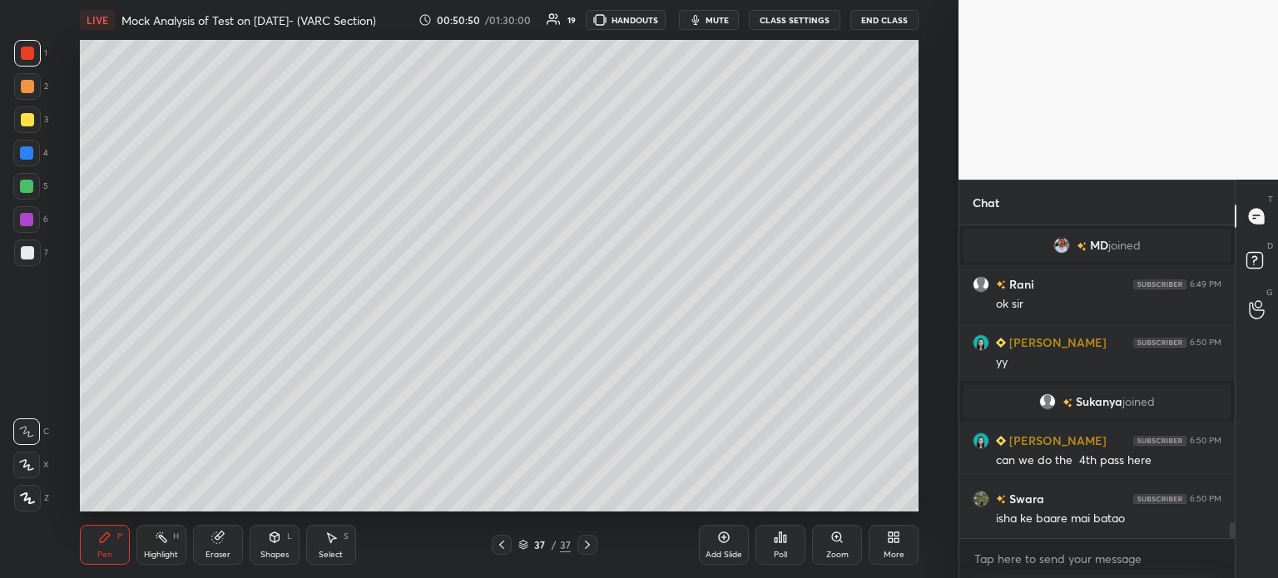
click at [546, 540] on div "37" at bounding box center [540, 545] width 17 height 10
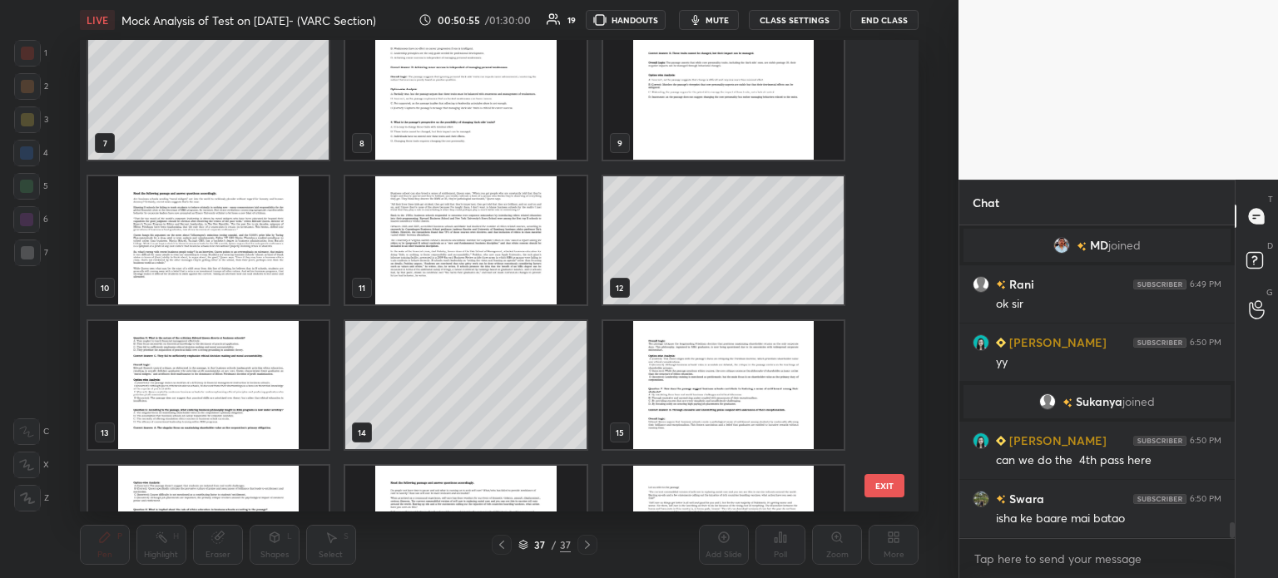
scroll to position [332, 0]
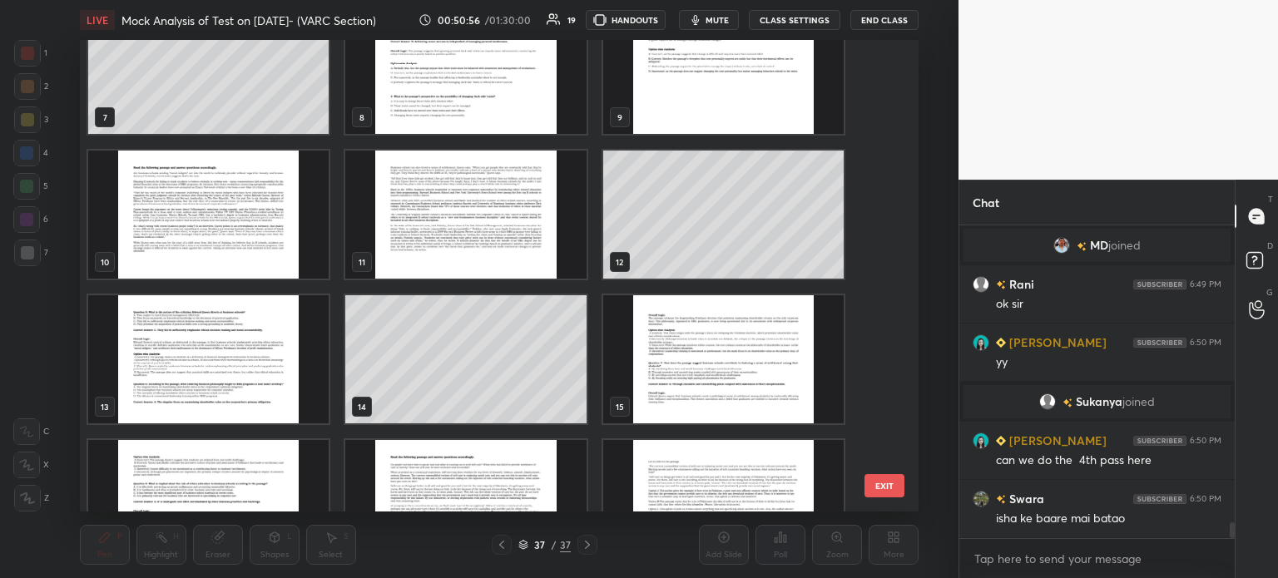
click at [460, 226] on img "grid" at bounding box center [465, 215] width 241 height 128
click at [201, 231] on img "grid" at bounding box center [208, 215] width 241 height 128
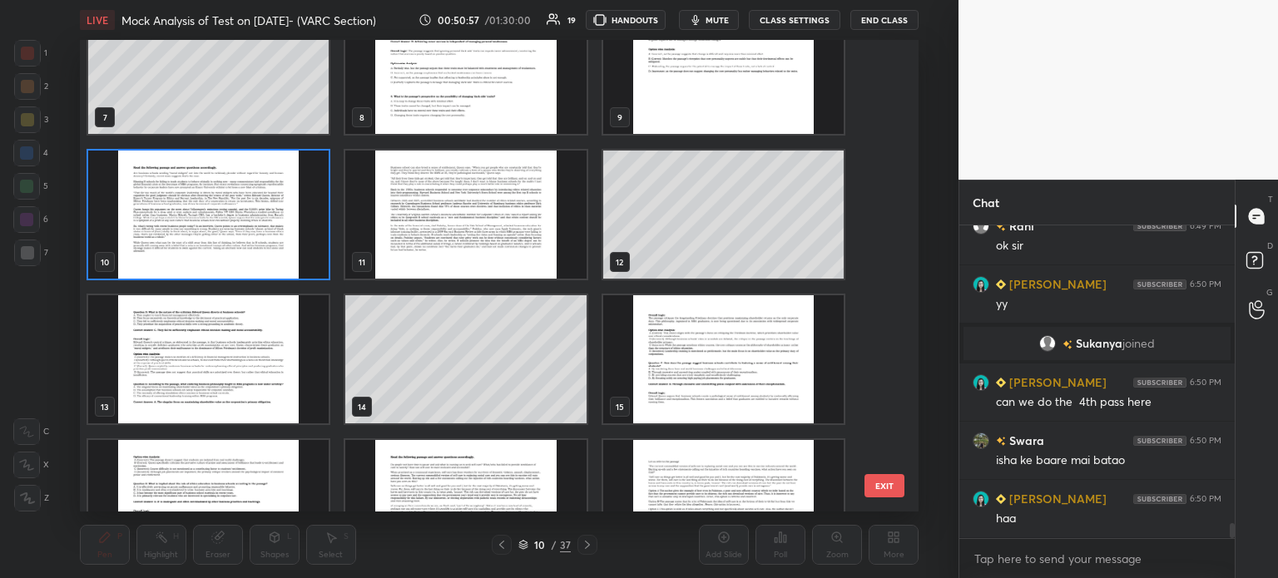
click at [216, 230] on img "grid" at bounding box center [208, 215] width 241 height 128
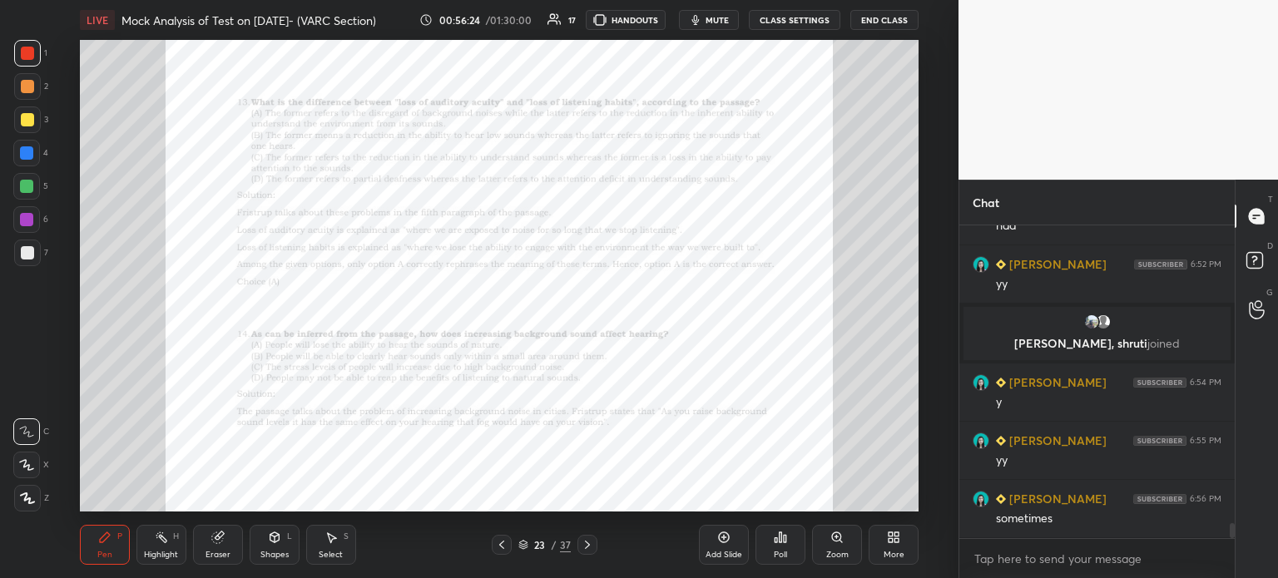
scroll to position [6332, 0]
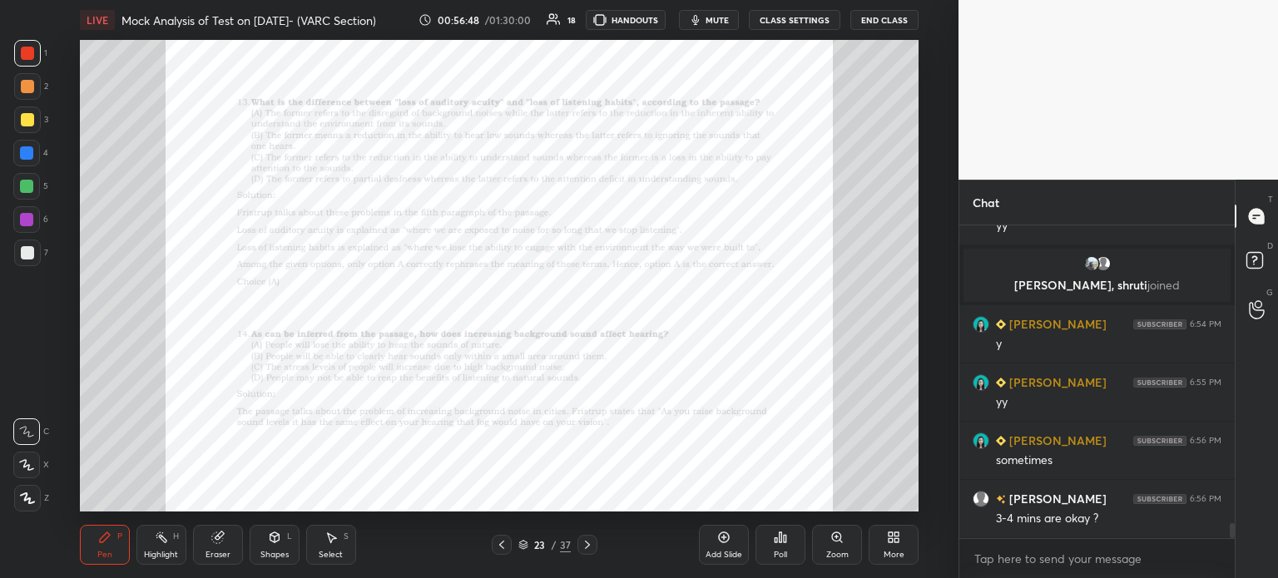
click at [709, 520] on div "Add Slide Poll Zoom More" at bounding box center [809, 545] width 220 height 93
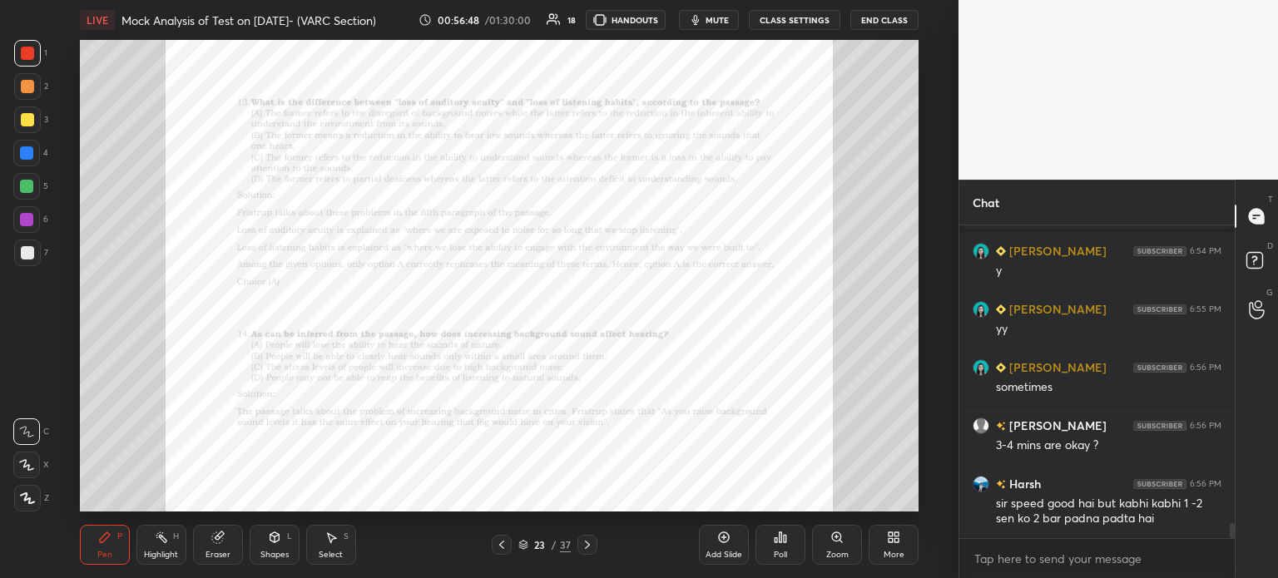
click at [712, 529] on div "Add Slide" at bounding box center [724, 545] width 50 height 40
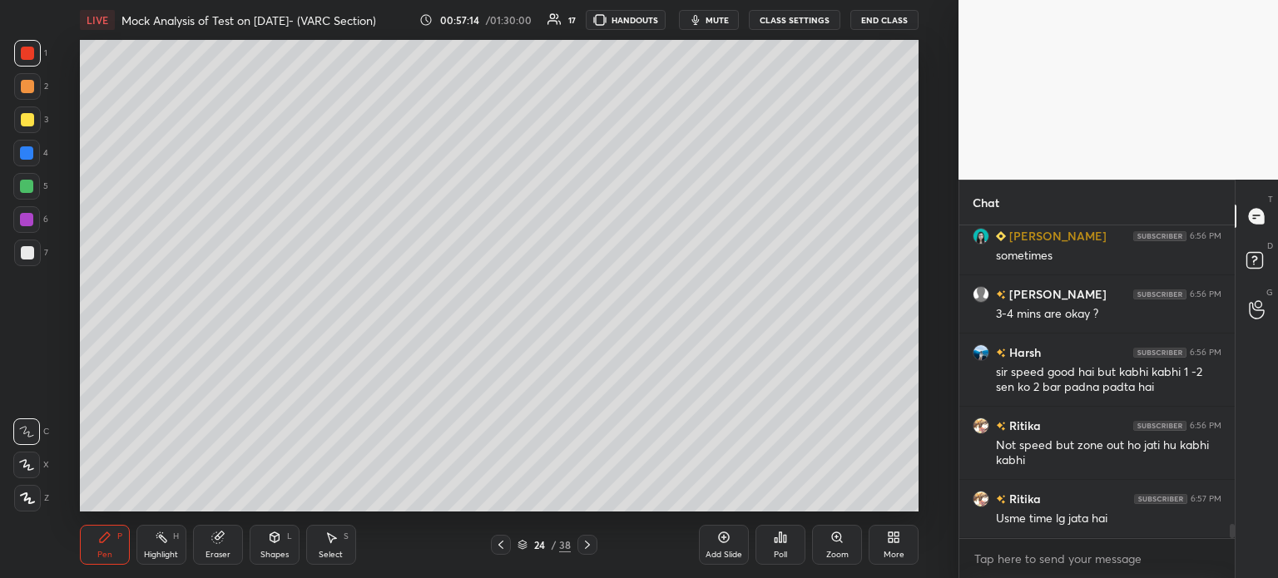
scroll to position [6610, 0]
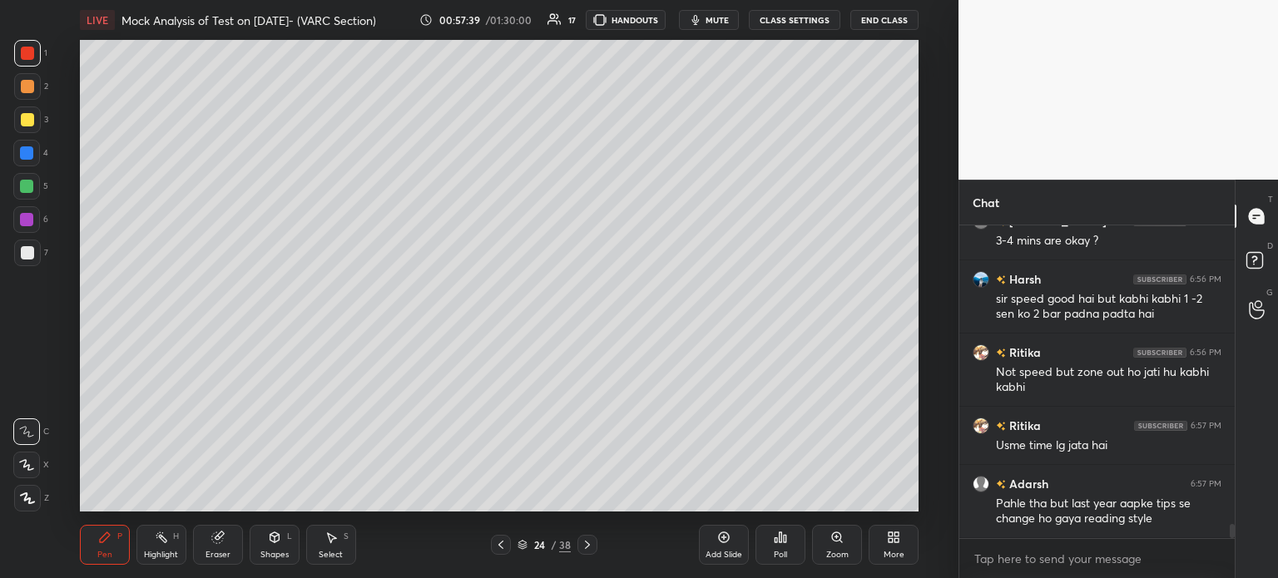
click at [726, 548] on div "Add Slide" at bounding box center [724, 545] width 50 height 40
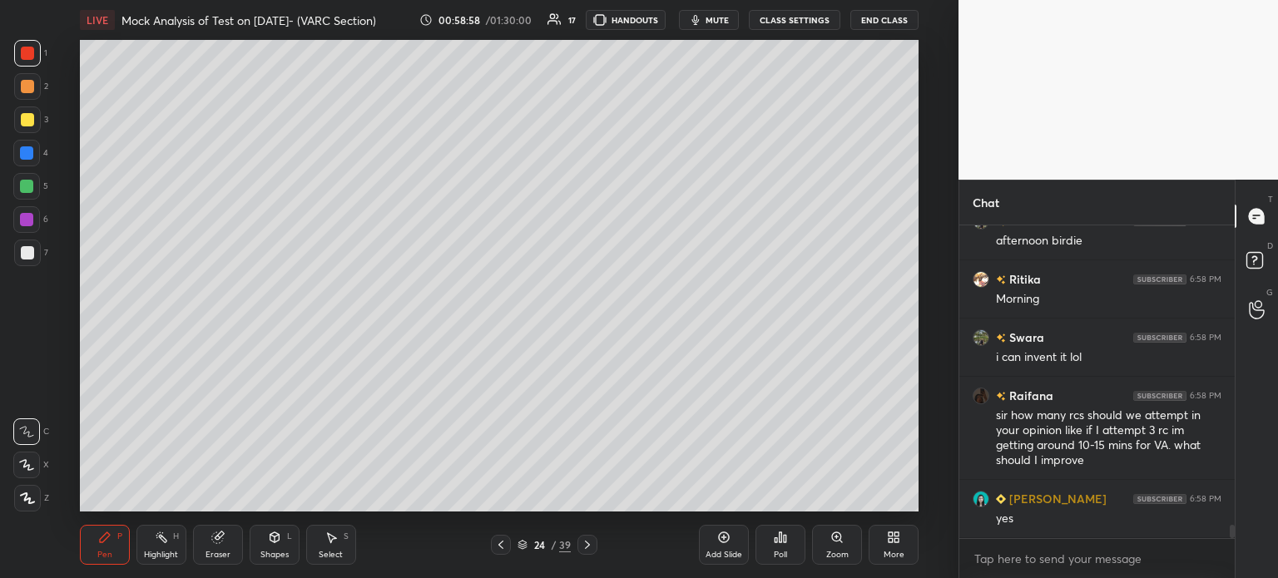
scroll to position [7078, 0]
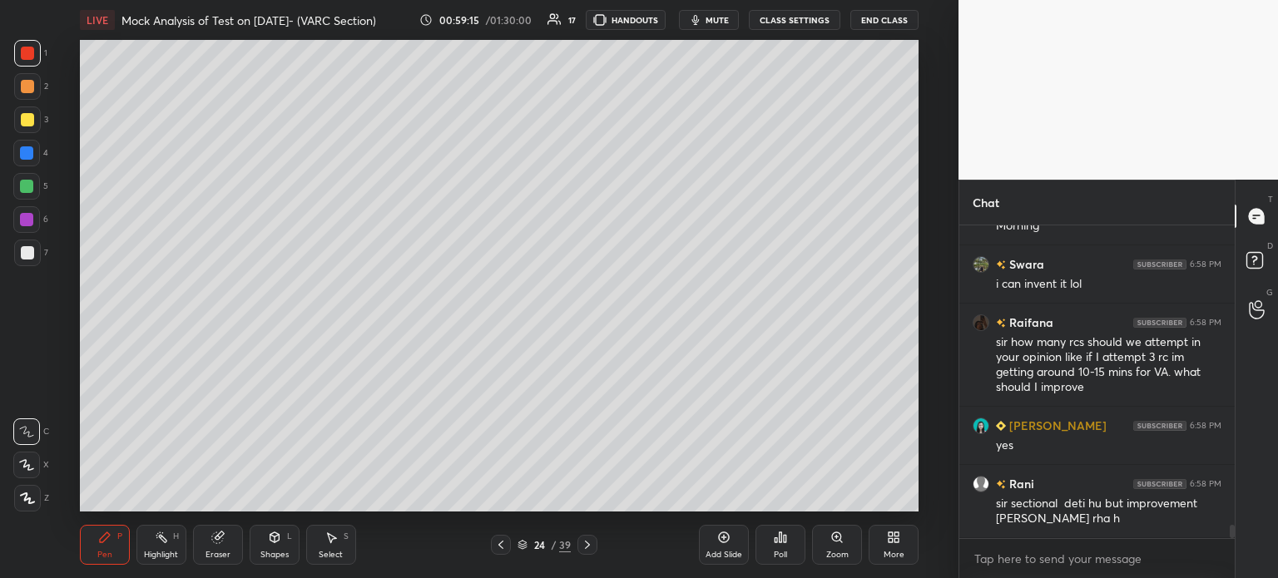
click at [723, 548] on div "Add Slide" at bounding box center [724, 545] width 50 height 40
click at [717, 535] on icon at bounding box center [723, 537] width 13 height 13
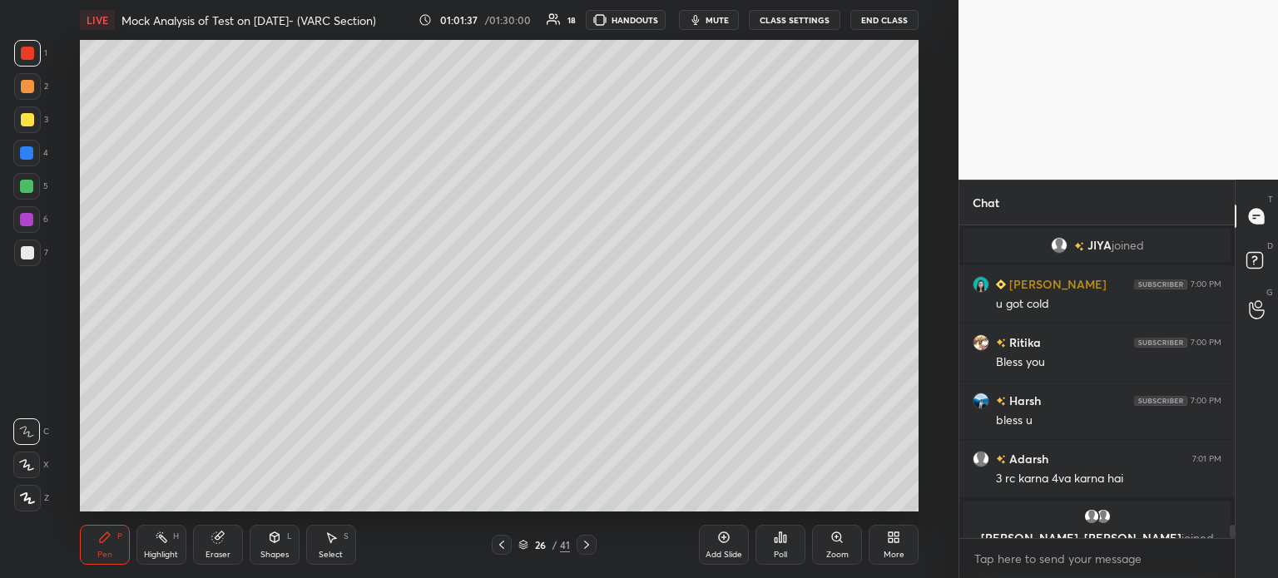
scroll to position [7233, 0]
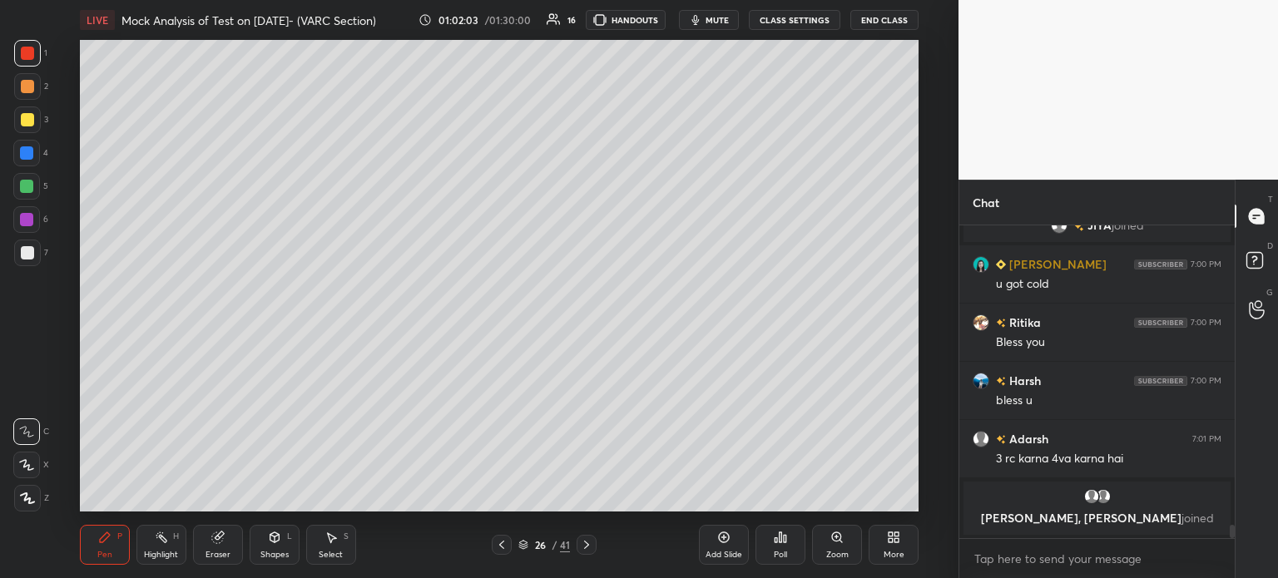
click at [722, 538] on icon at bounding box center [724, 537] width 5 height 5
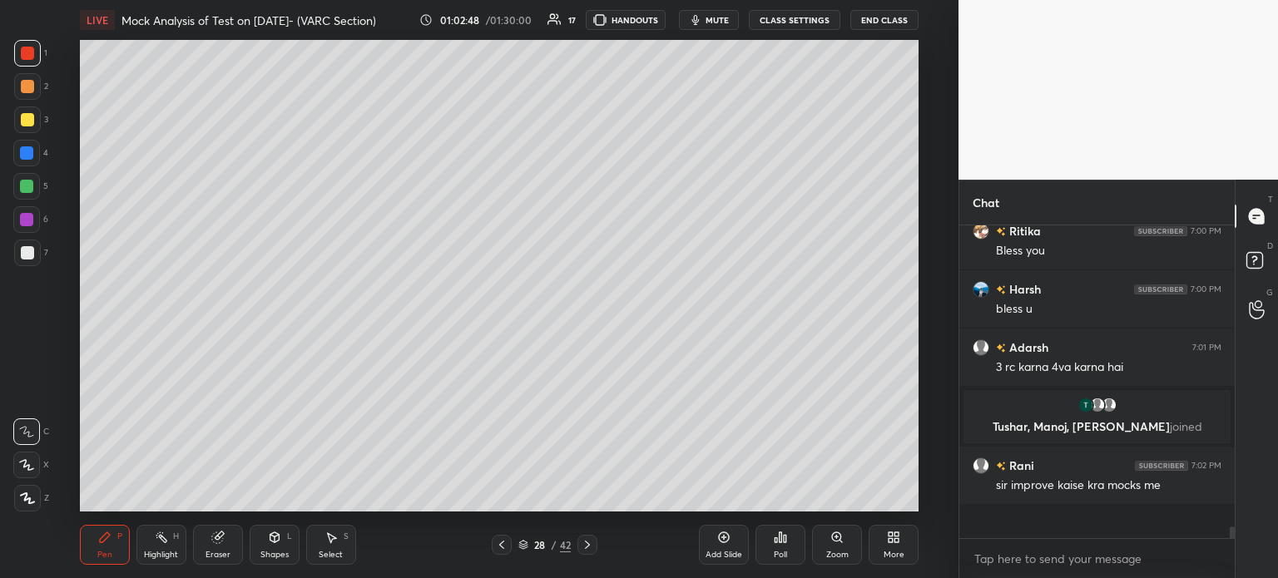
scroll to position [7258, 0]
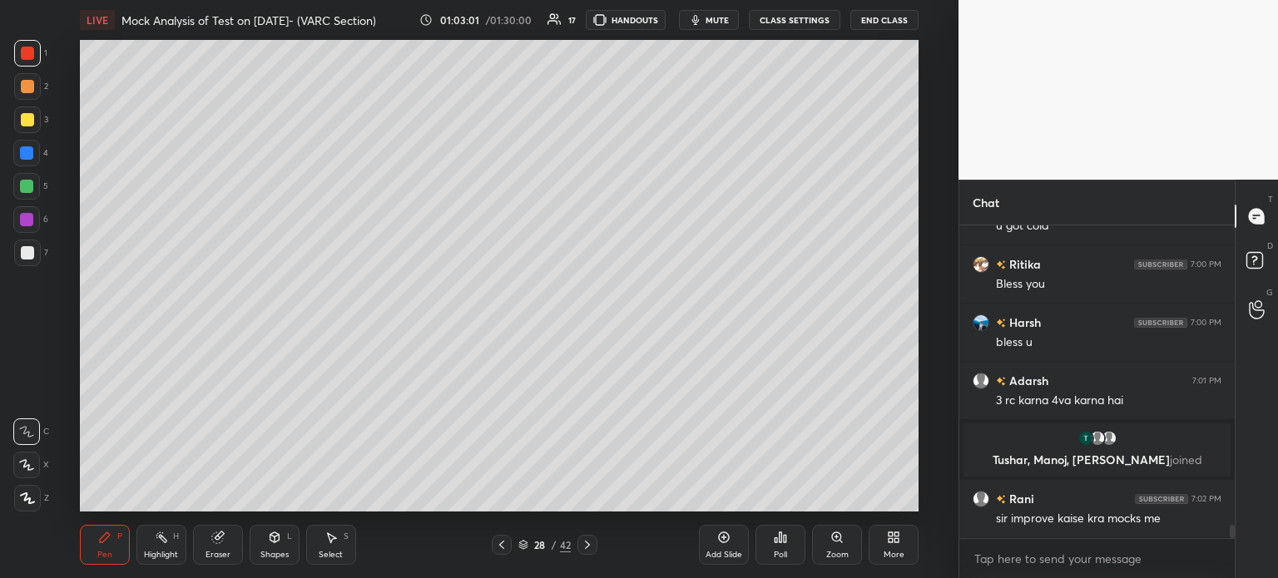
click at [724, 542] on icon at bounding box center [723, 537] width 13 height 13
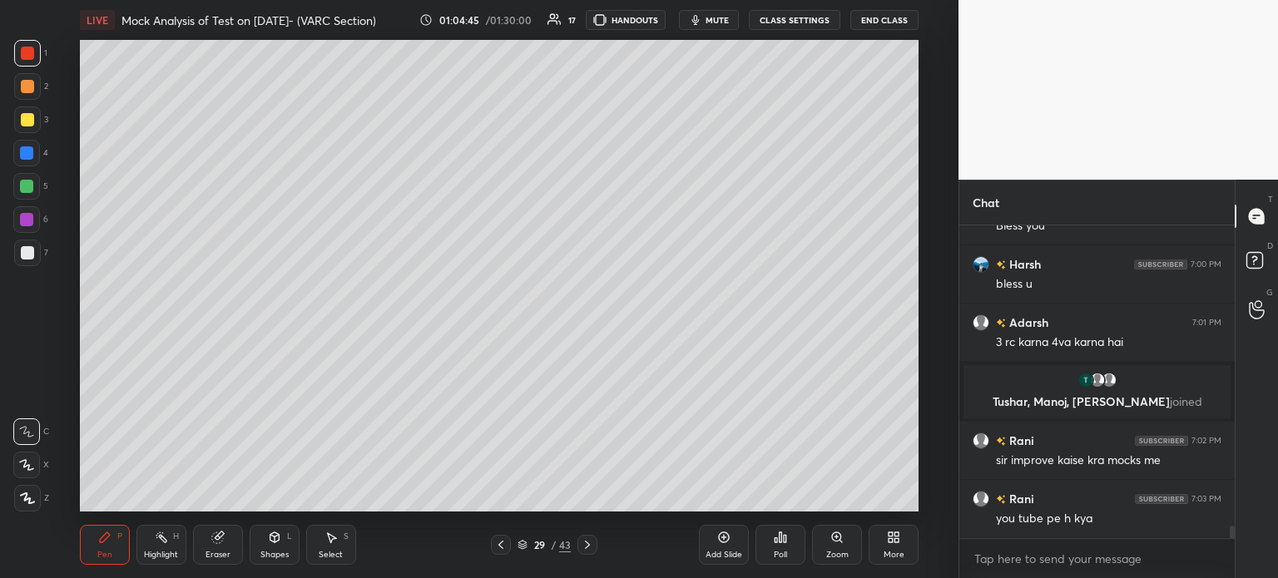
scroll to position [7374, 0]
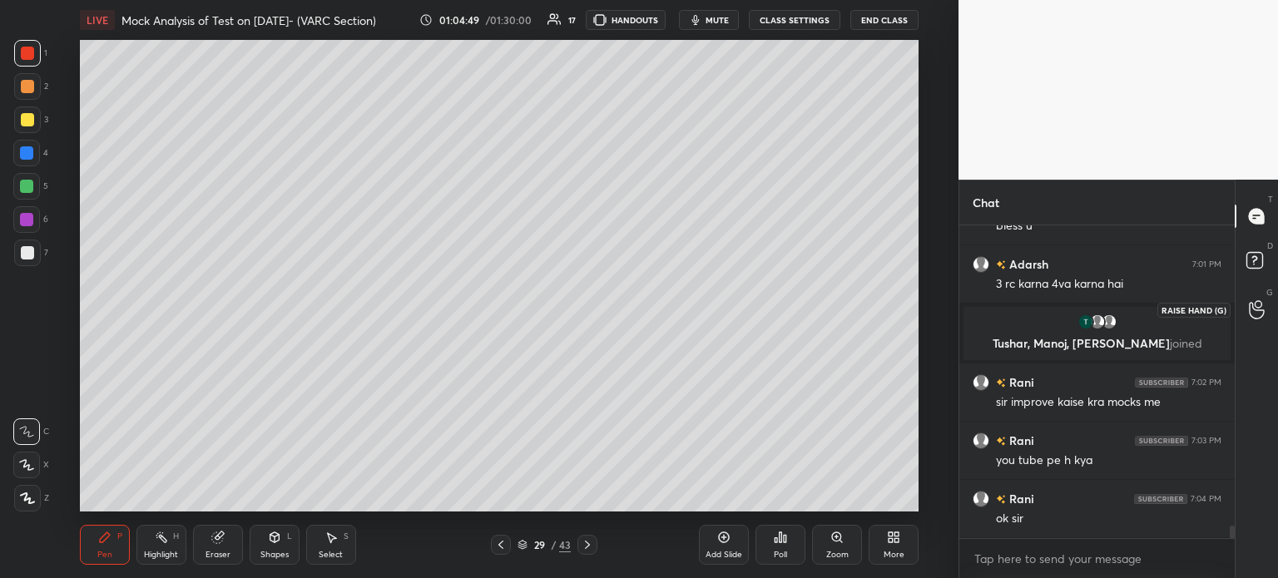
click at [1250, 307] on icon at bounding box center [1256, 310] width 15 height 17
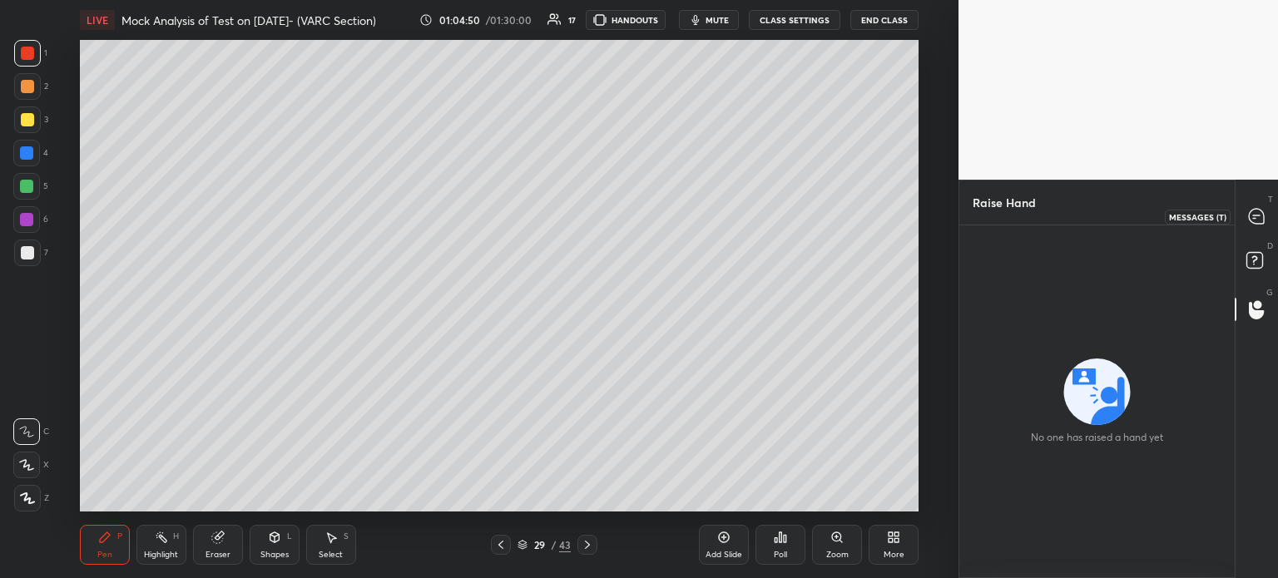
click at [1251, 216] on icon at bounding box center [1256, 216] width 15 height 15
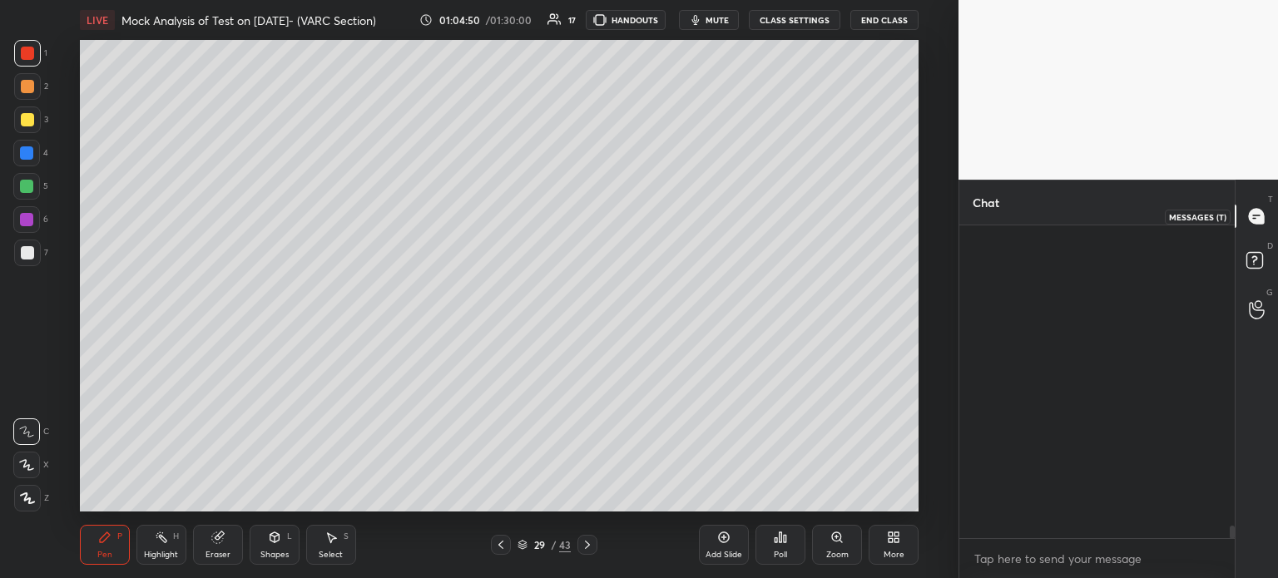
scroll to position [308, 270]
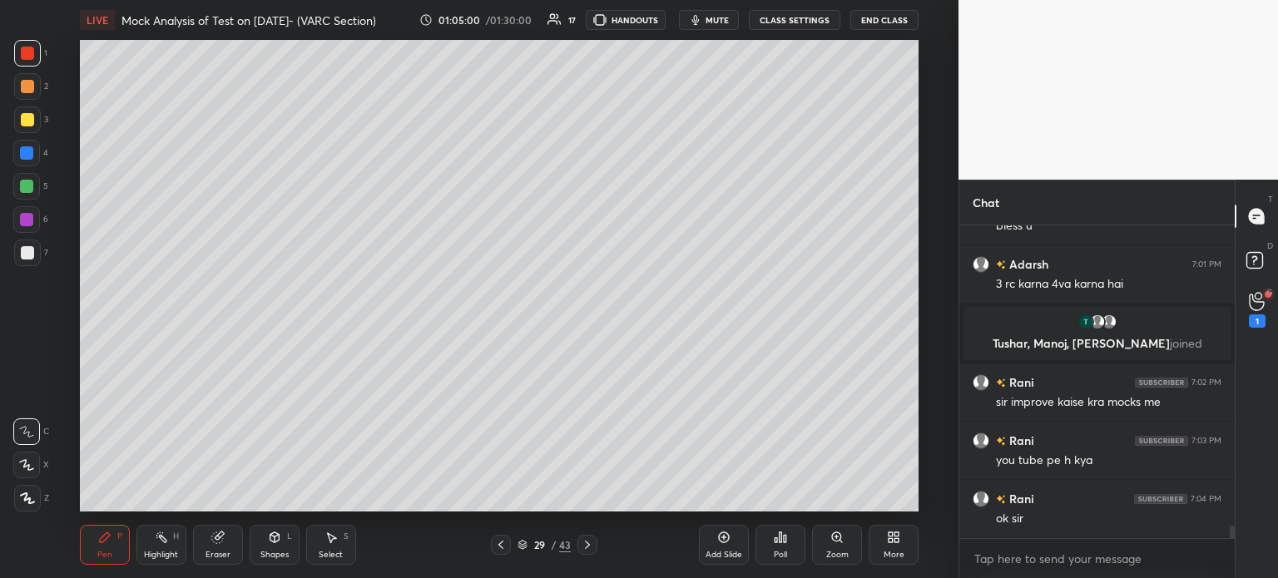
click at [1258, 308] on icon at bounding box center [1257, 301] width 16 height 19
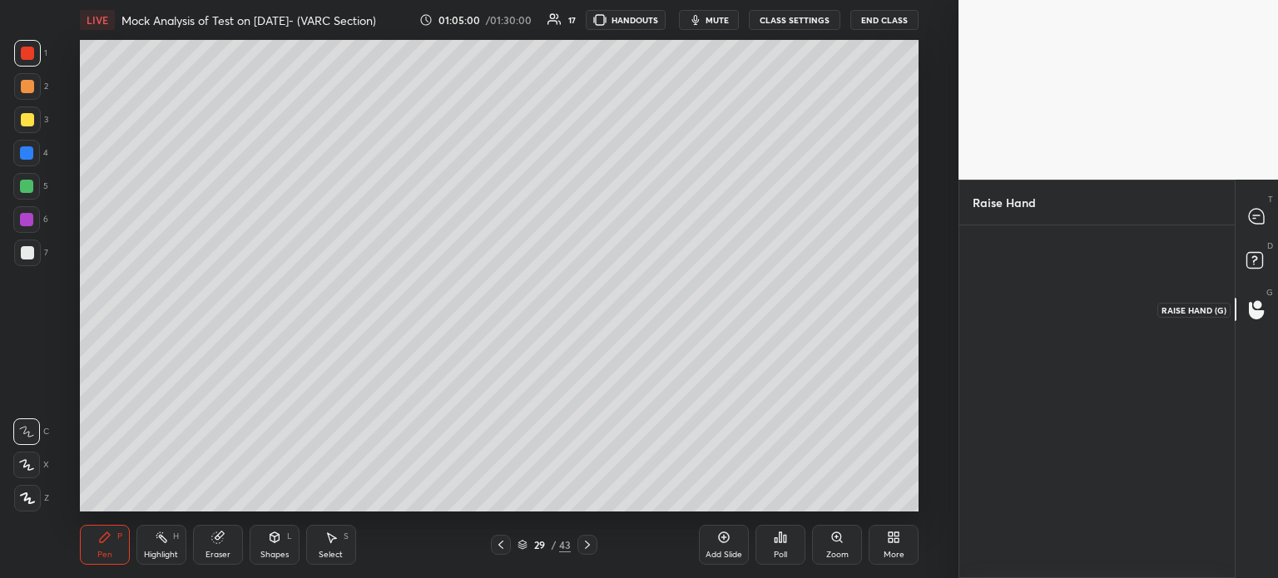
scroll to position [4, 5]
click at [1010, 305] on div "Harsh" at bounding box center [1014, 305] width 82 height 97
click at [1013, 340] on button "INVITE" at bounding box center [1013, 341] width 67 height 22
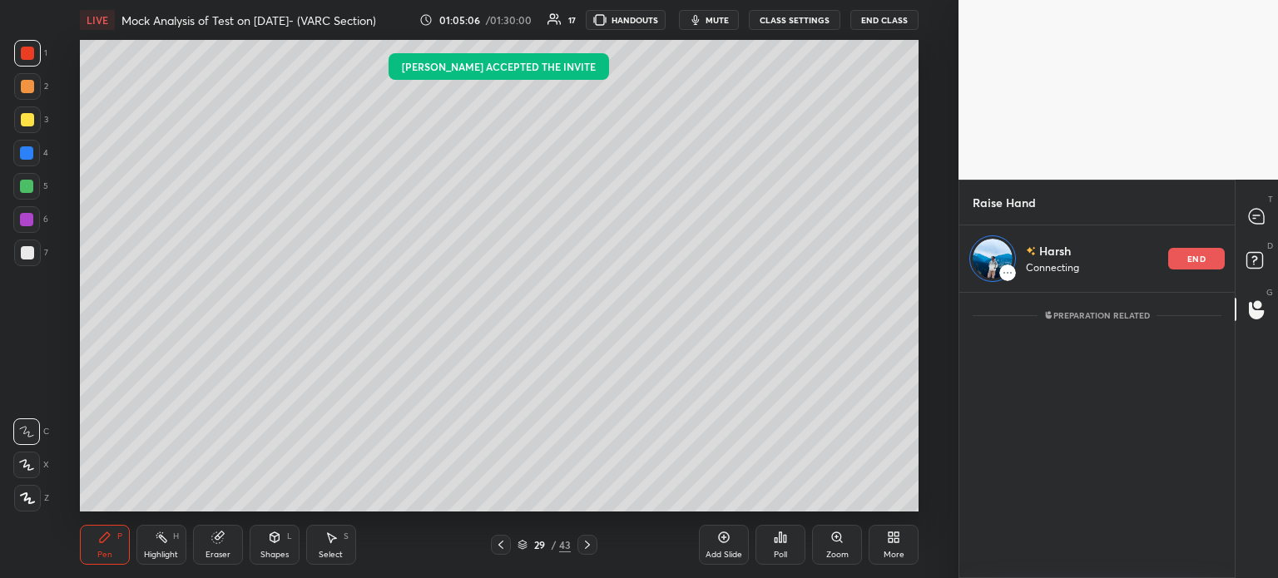
click at [951, 232] on div "1 2 3 4 5 6 7 C X Z C X Z E E Erase all H H LIVE Mock Analysis of Test on 31.08…" at bounding box center [479, 289] width 959 height 578
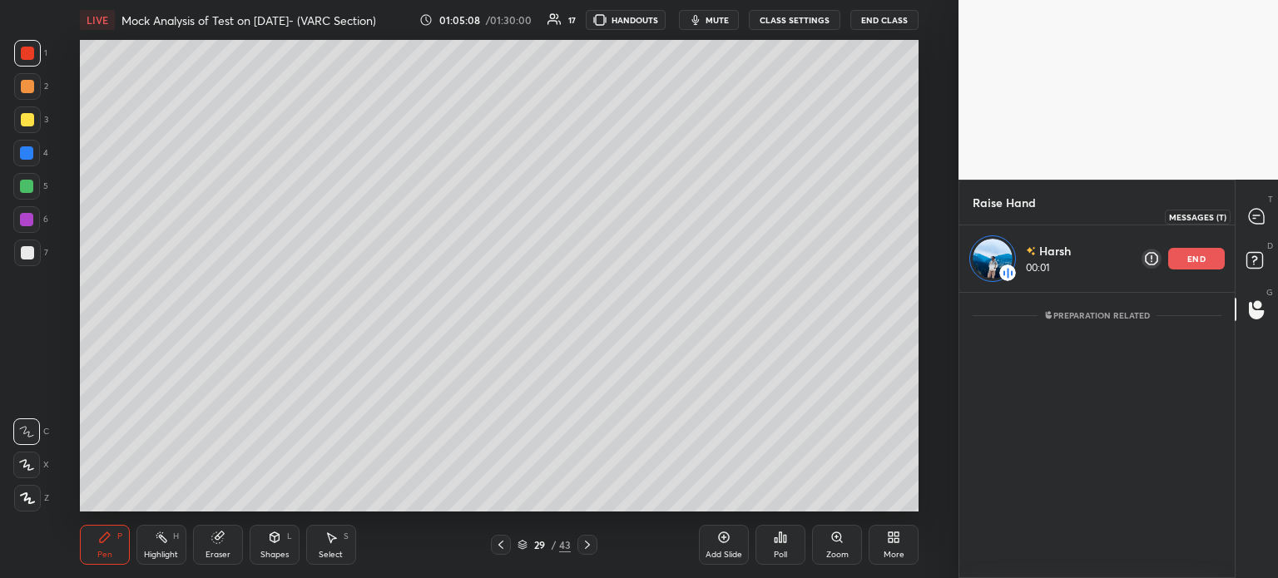
click at [1260, 218] on icon at bounding box center [1256, 216] width 15 height 15
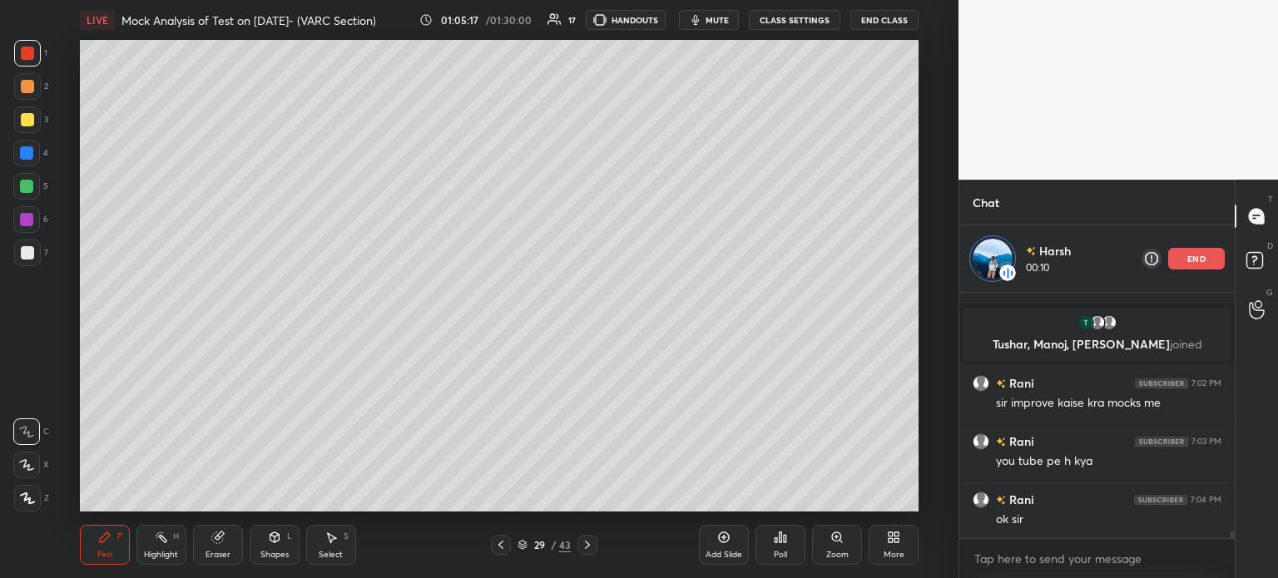
click at [549, 544] on div "29 / 43" at bounding box center [544, 545] width 53 height 15
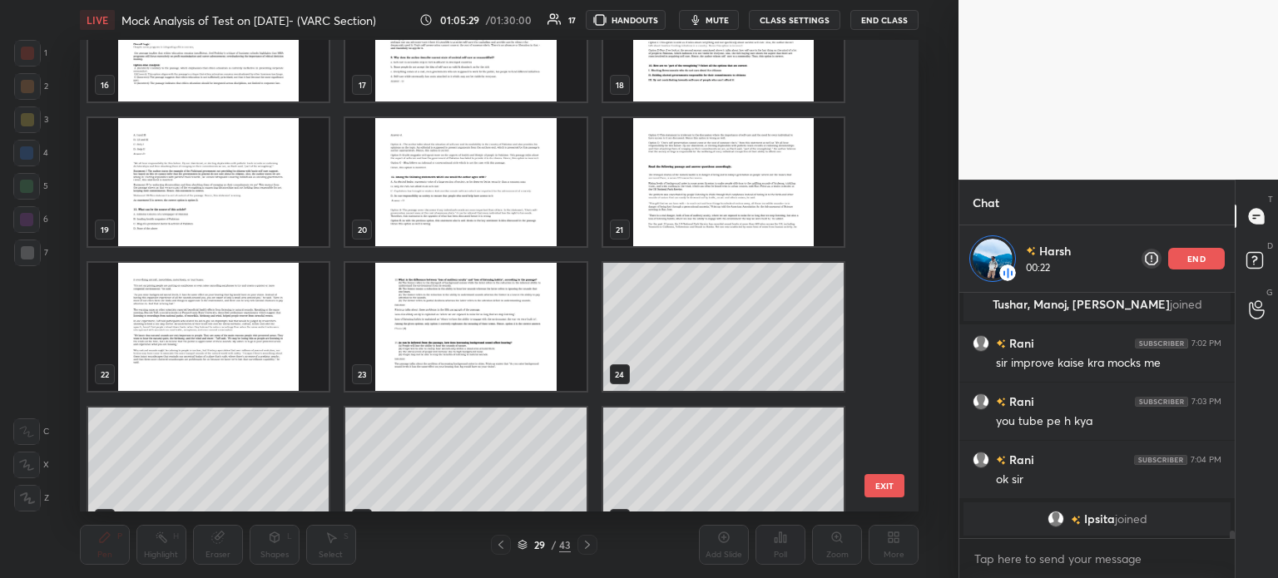
scroll to position [800, 0]
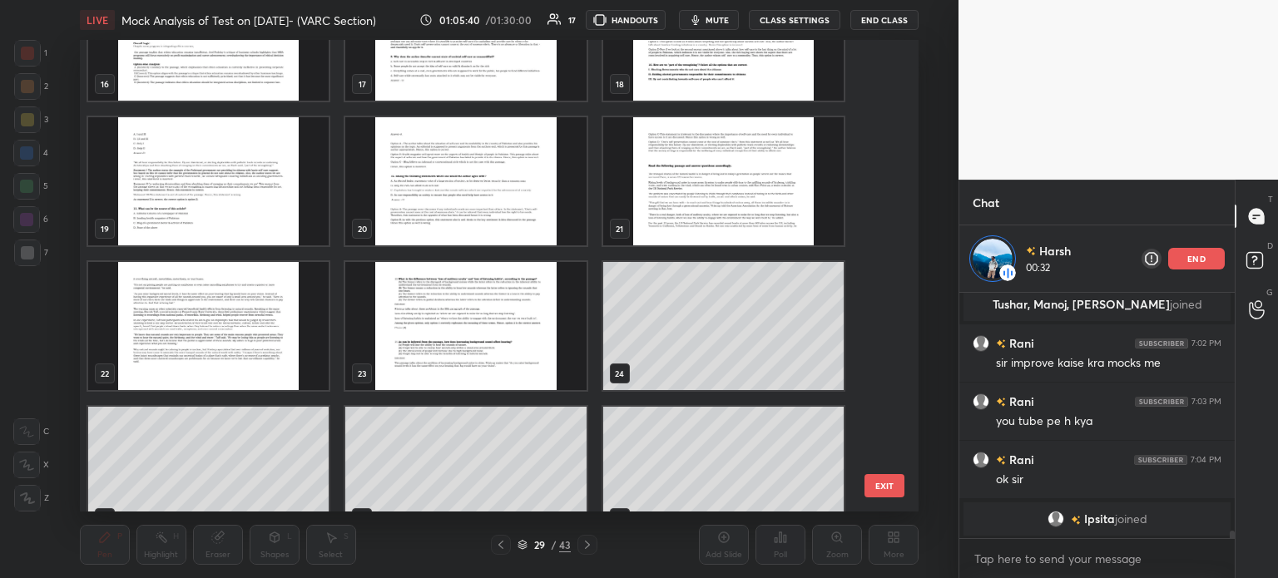
click at [877, 405] on div "16 17 18 19 20 21 22 23 24 25 26 27 28 29 30" at bounding box center [485, 276] width 810 height 472
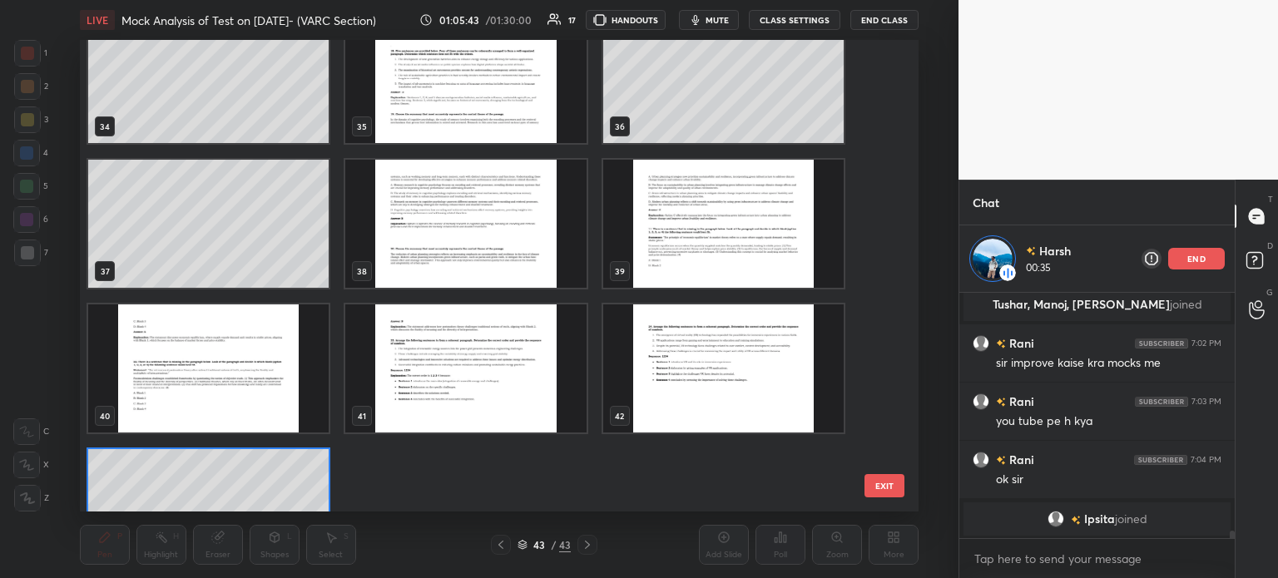
scroll to position [1700, 0]
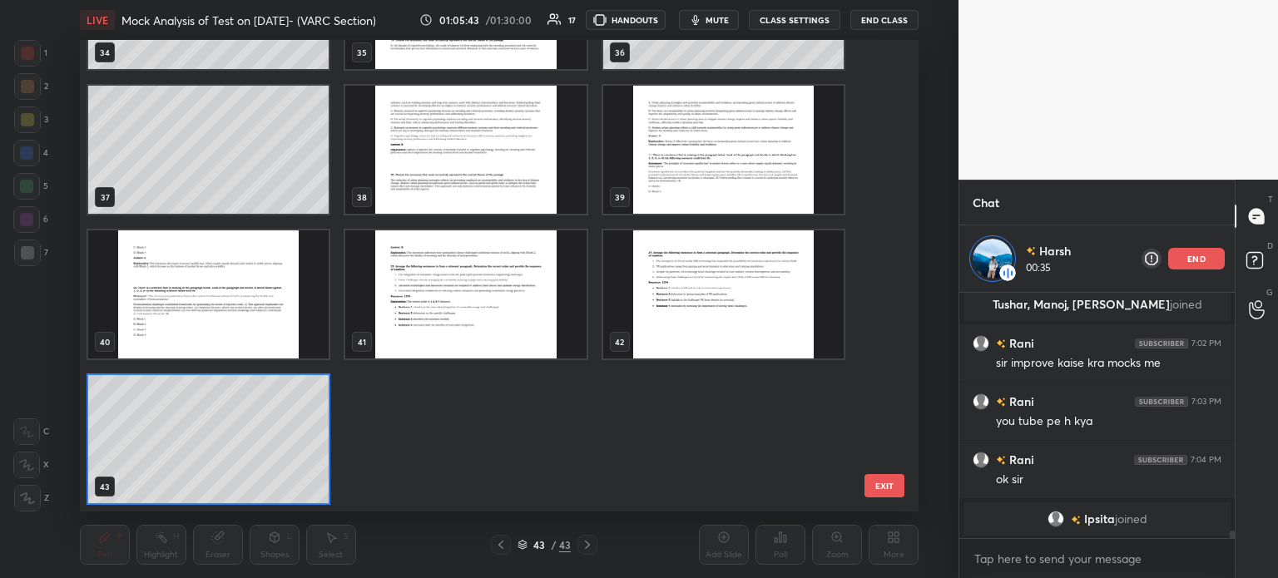
click at [269, 475] on div "34 35 36 37 38 39 40 41 42 43" at bounding box center [485, 276] width 810 height 472
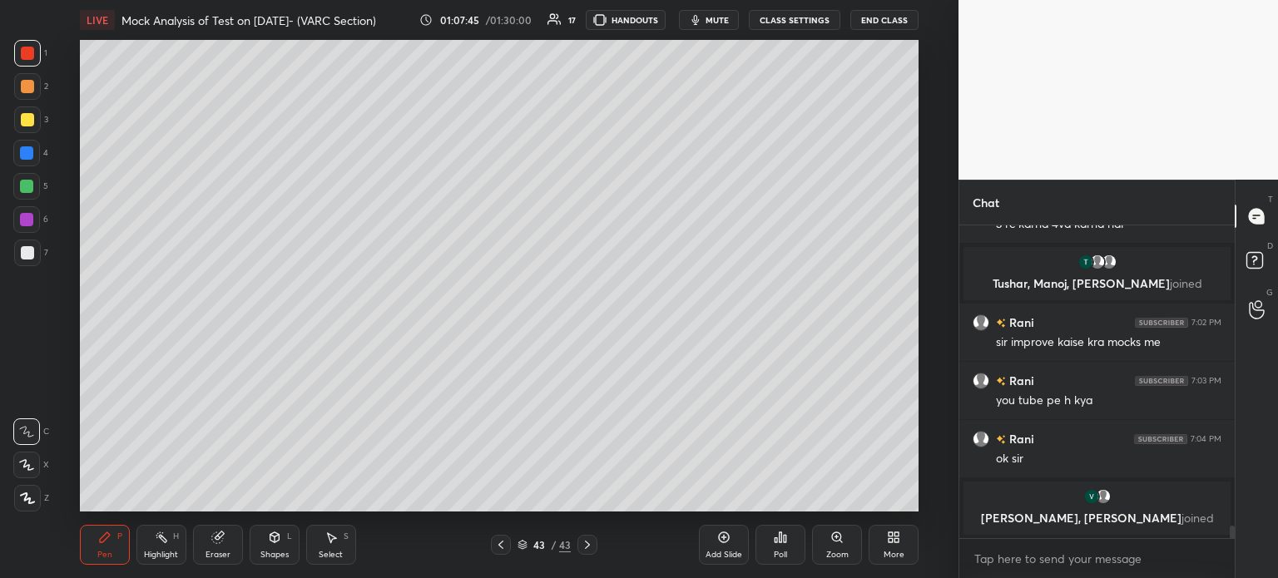
scroll to position [7344, 0]
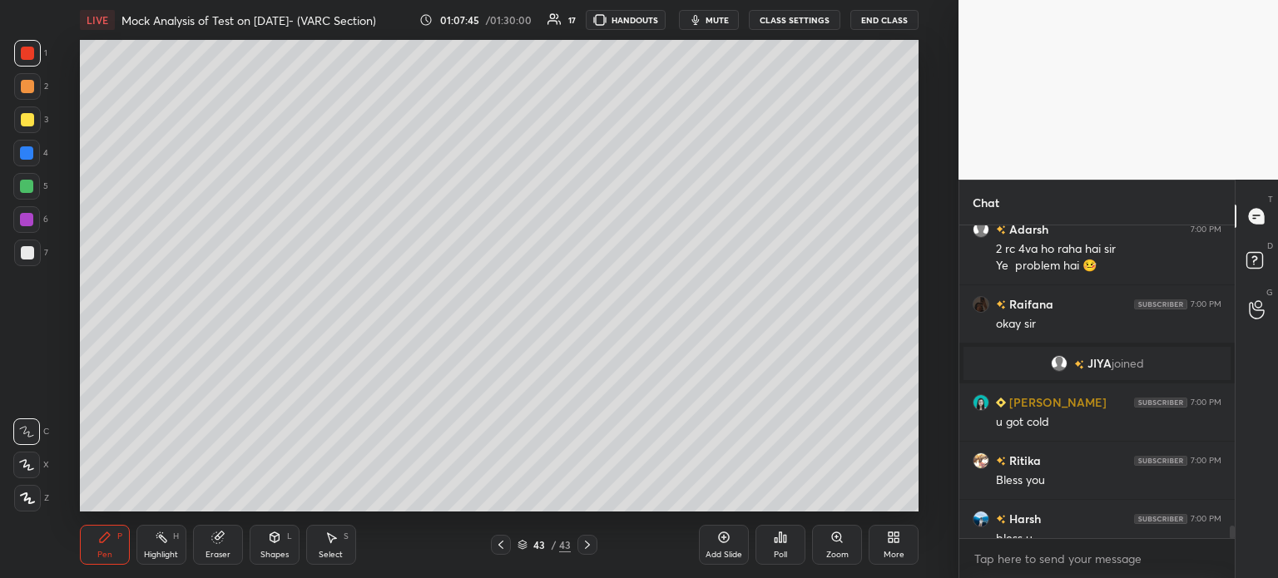
click at [1198, 263] on div "Swara 6:58 PM i can invent it lol Raifana 6:58 PM sir how many rcs should we at…" at bounding box center [1097, 382] width 275 height 313
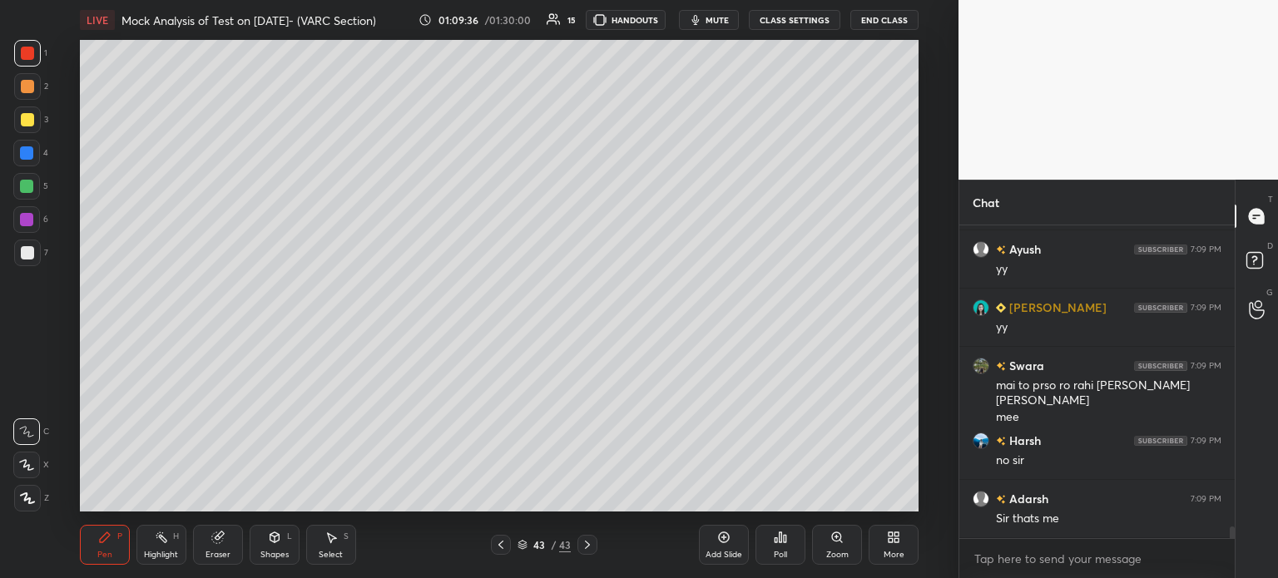
scroll to position [8090, 0]
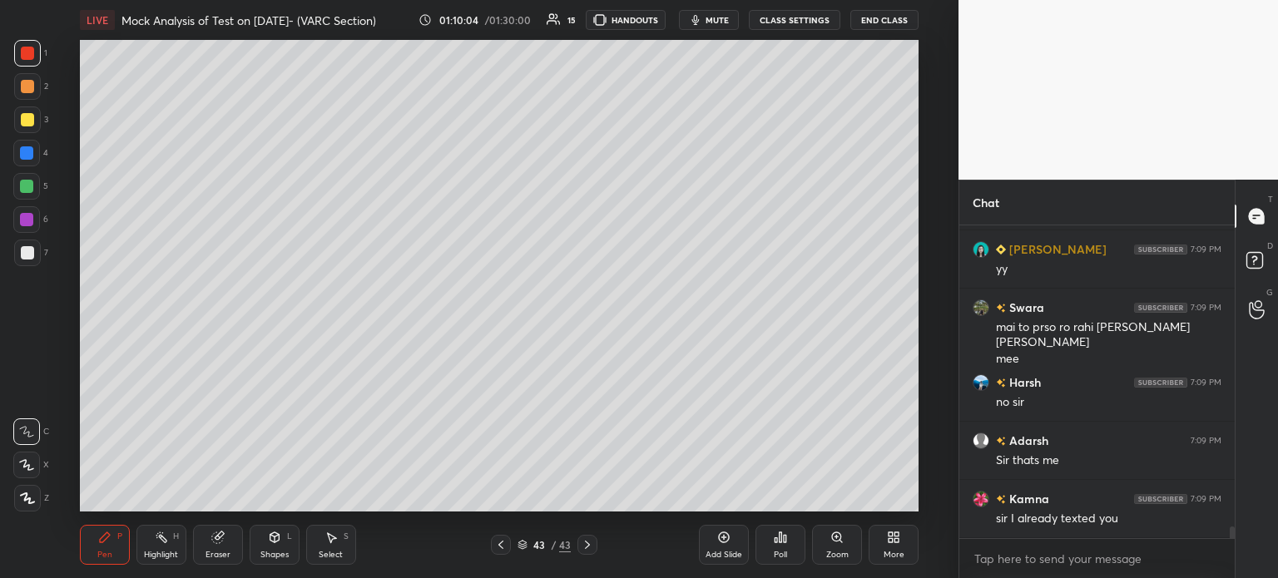
click at [722, 538] on icon at bounding box center [723, 537] width 13 height 13
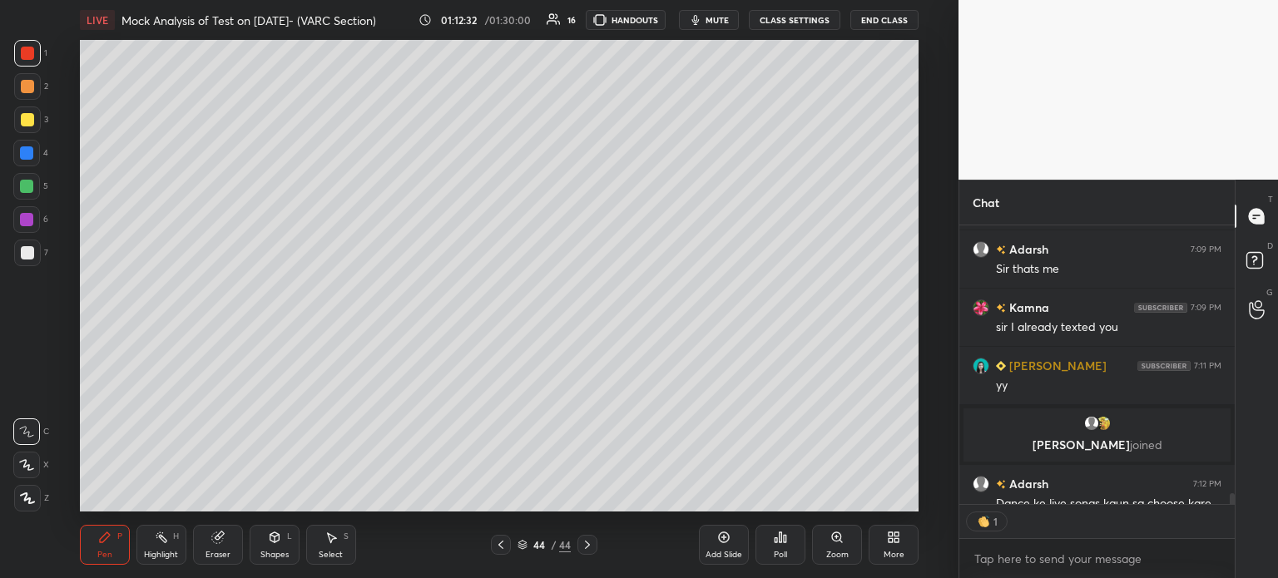
scroll to position [8097, 0]
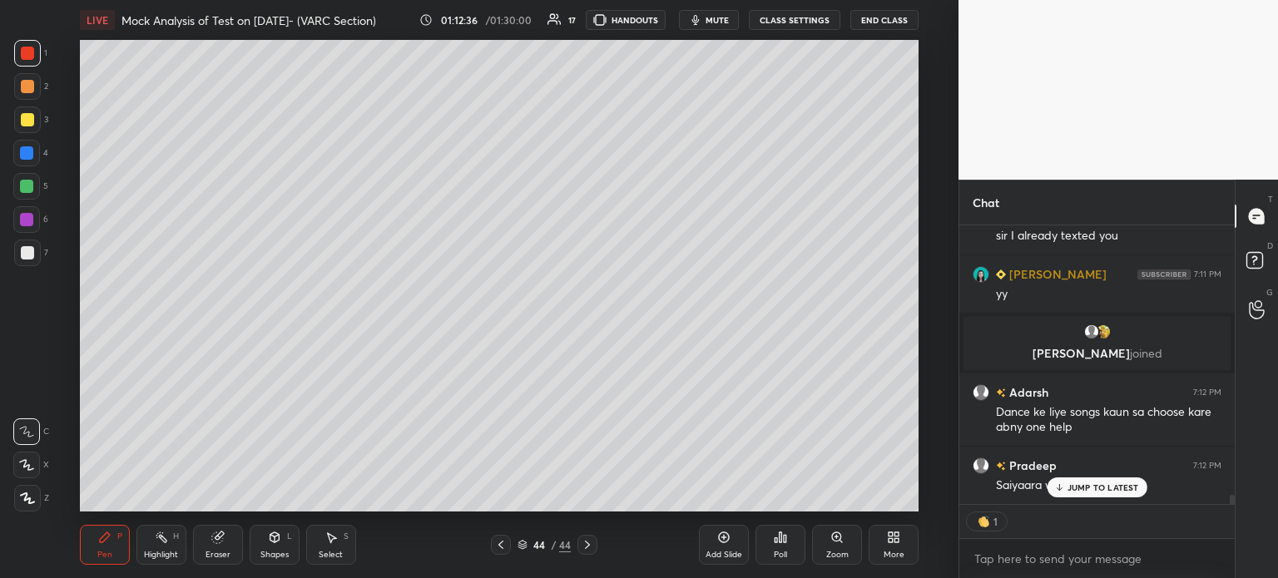
click at [1092, 489] on p "JUMP TO LATEST" at bounding box center [1104, 488] width 72 height 10
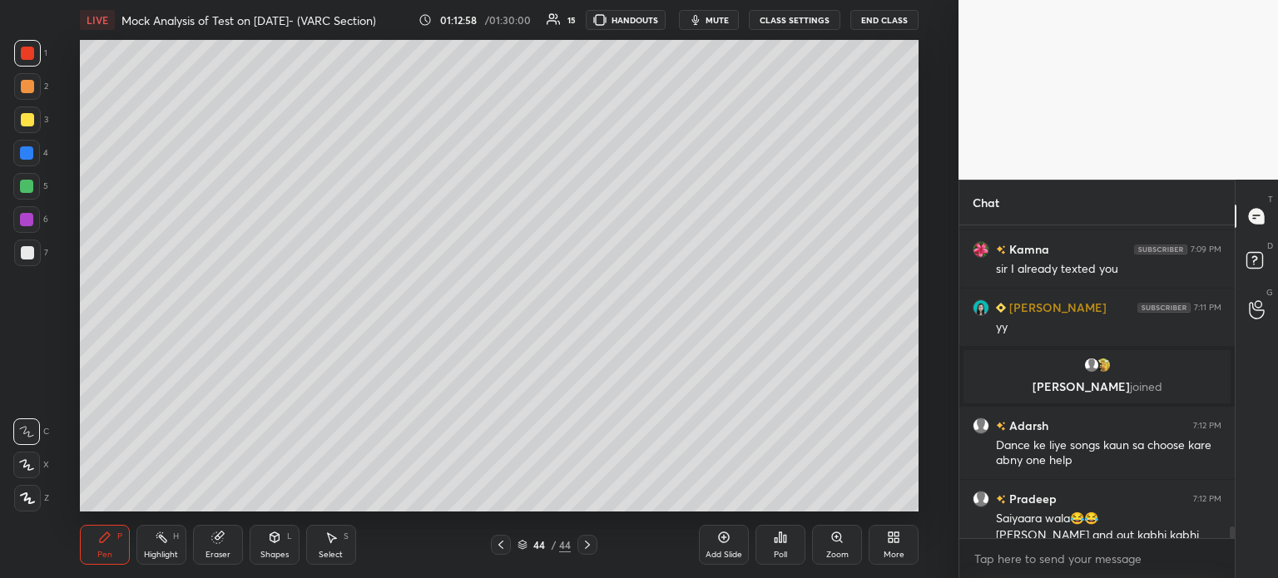
scroll to position [8095, 0]
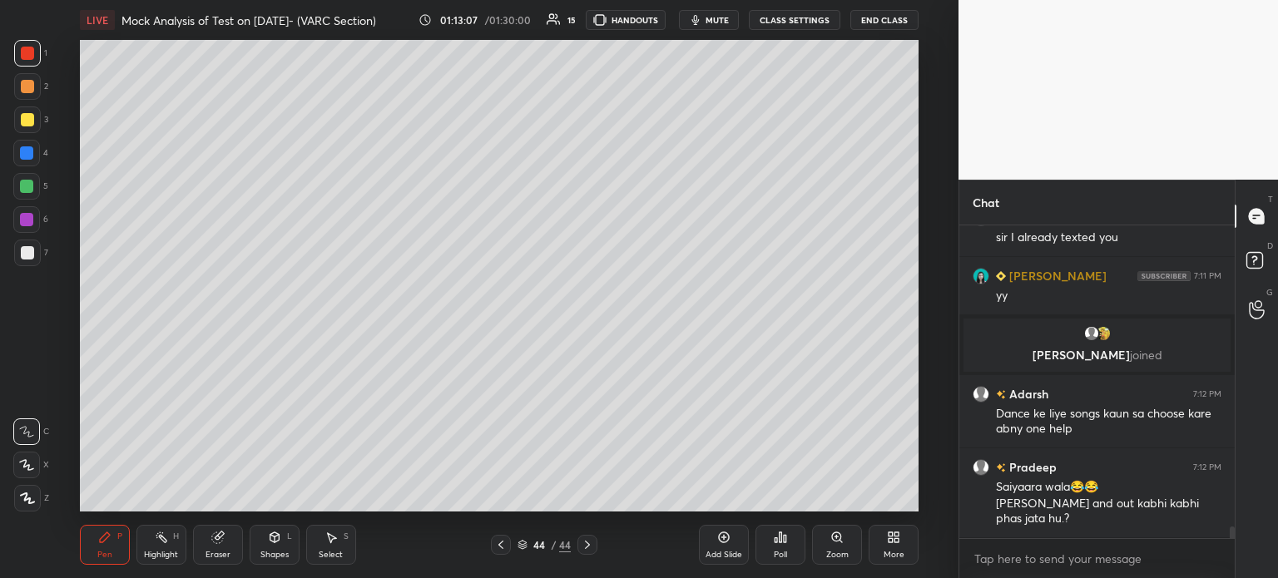
click at [709, 538] on div "Add Slide" at bounding box center [724, 545] width 50 height 40
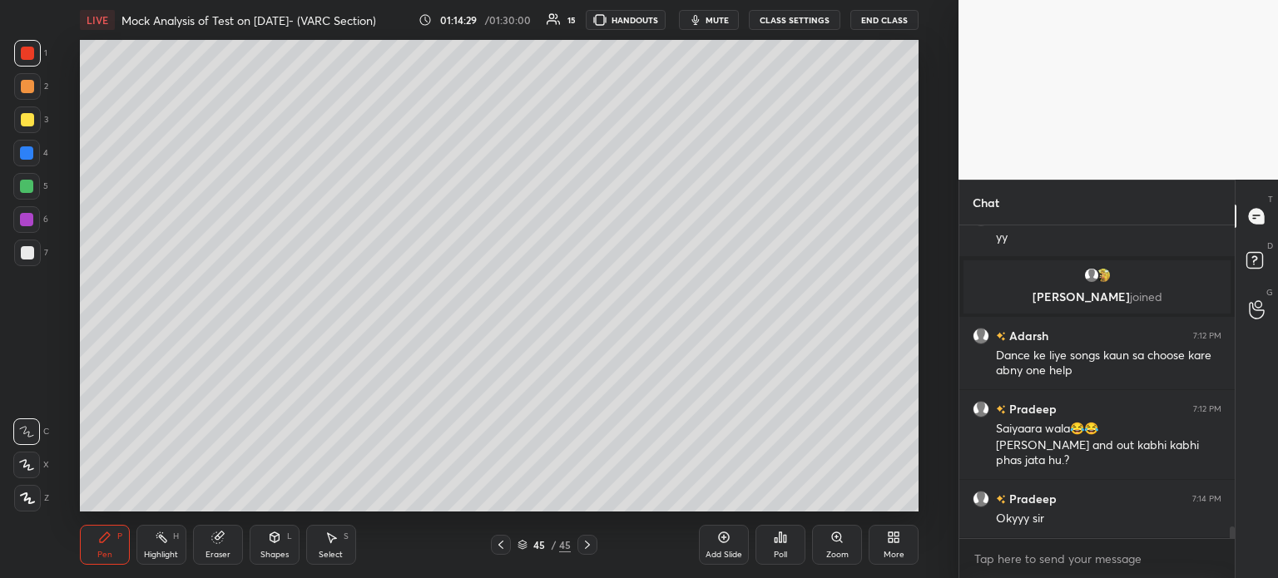
scroll to position [8226, 0]
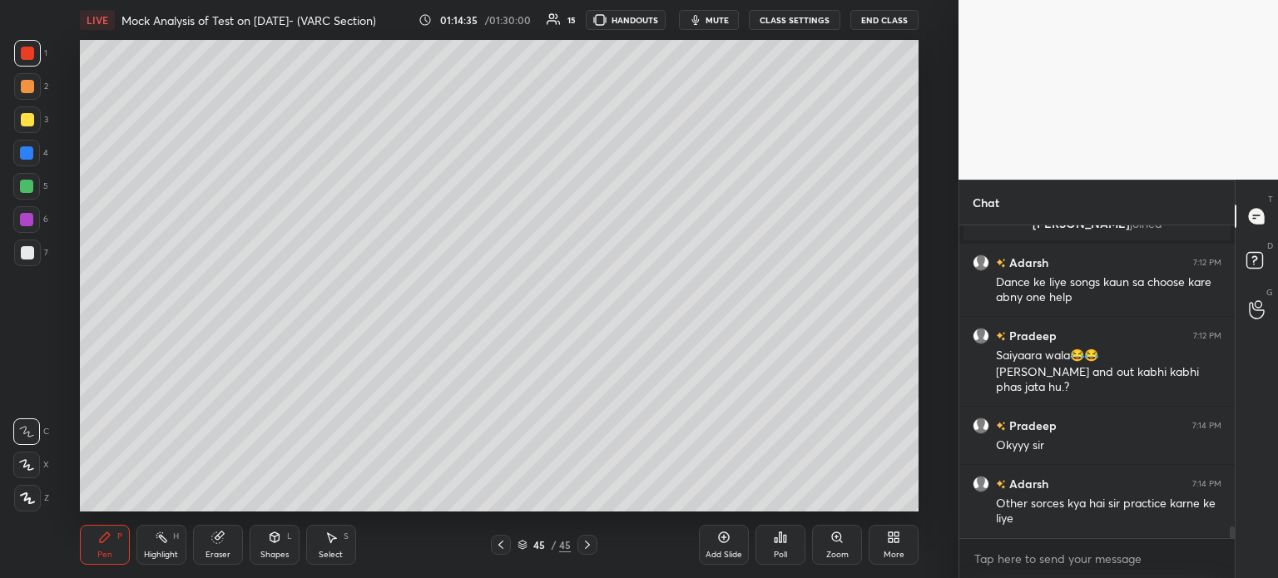
click at [723, 543] on icon at bounding box center [724, 538] width 11 height 11
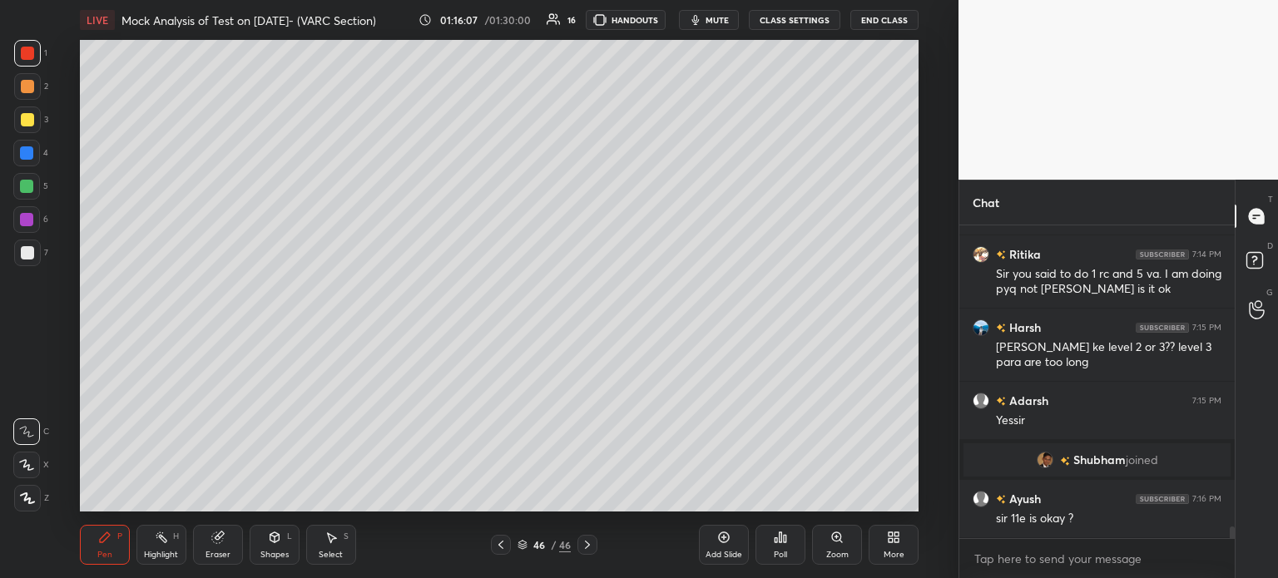
scroll to position [8393, 0]
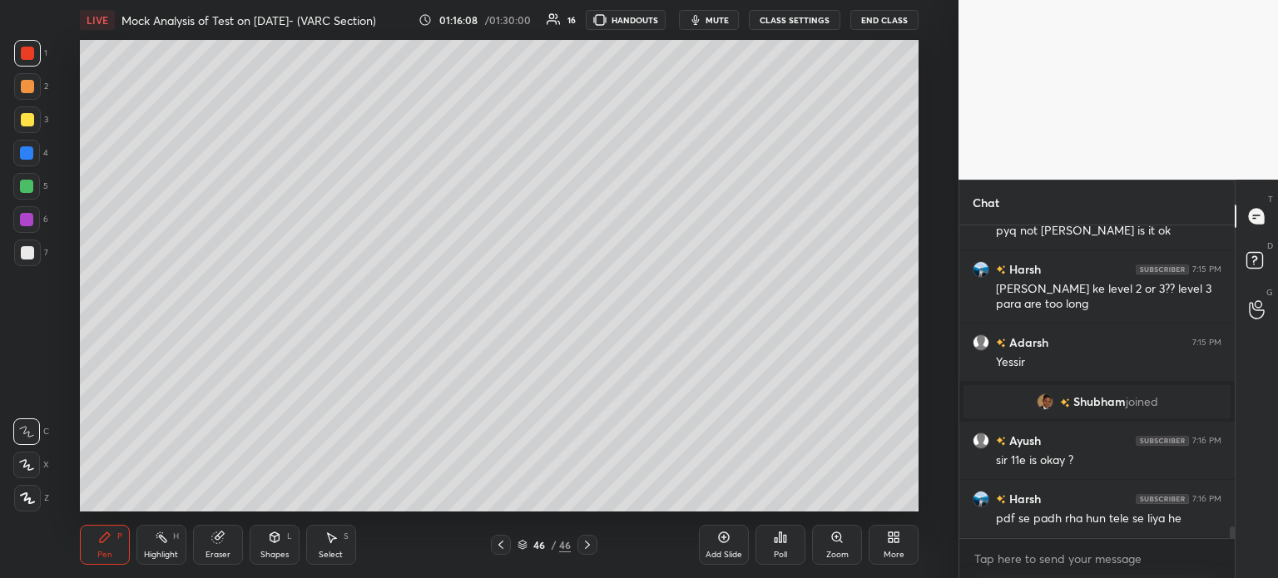
click at [717, 539] on icon at bounding box center [723, 537] width 13 height 13
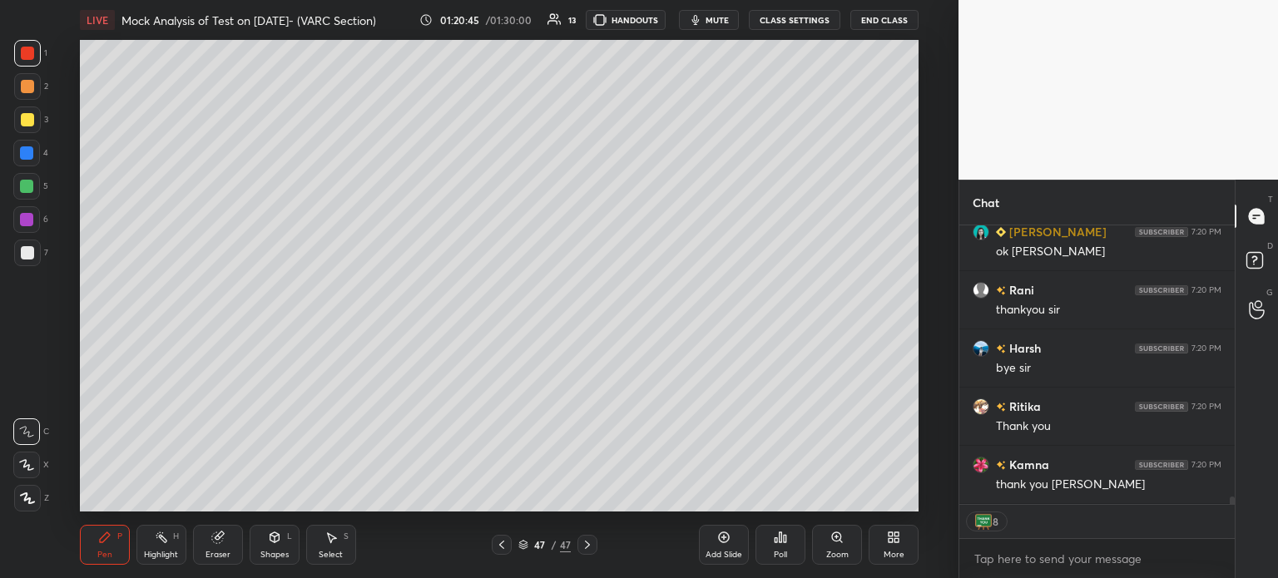
scroll to position [10437, 0]
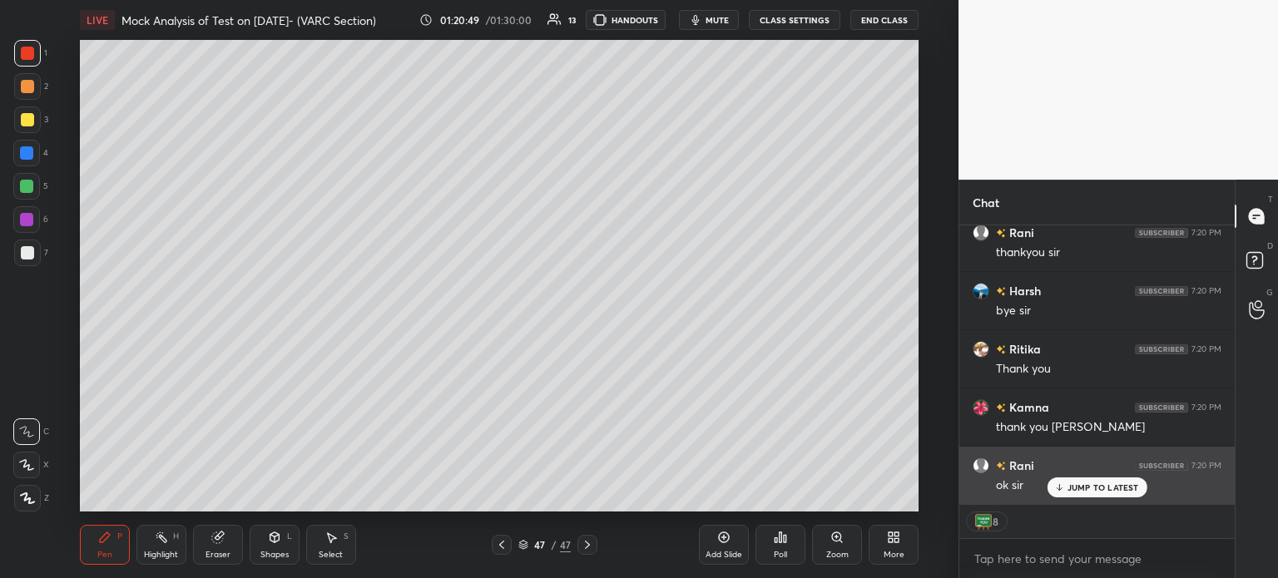
click at [1099, 484] on p "JUMP TO LATEST" at bounding box center [1104, 488] width 72 height 10
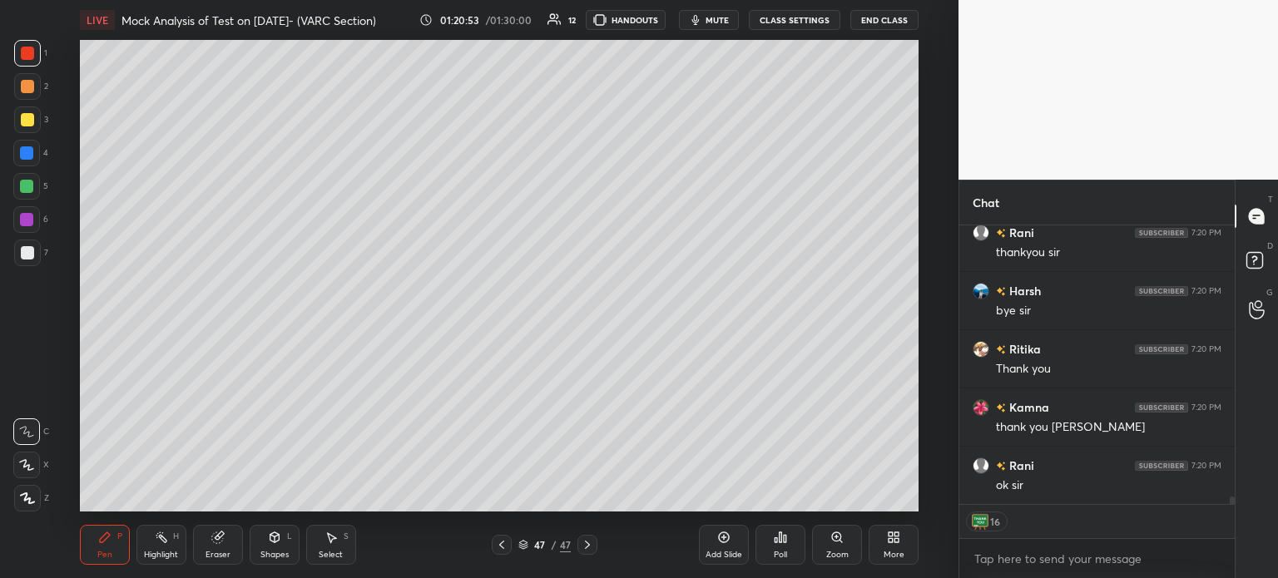
click at [886, 19] on button "End Class" at bounding box center [885, 20] width 68 height 20
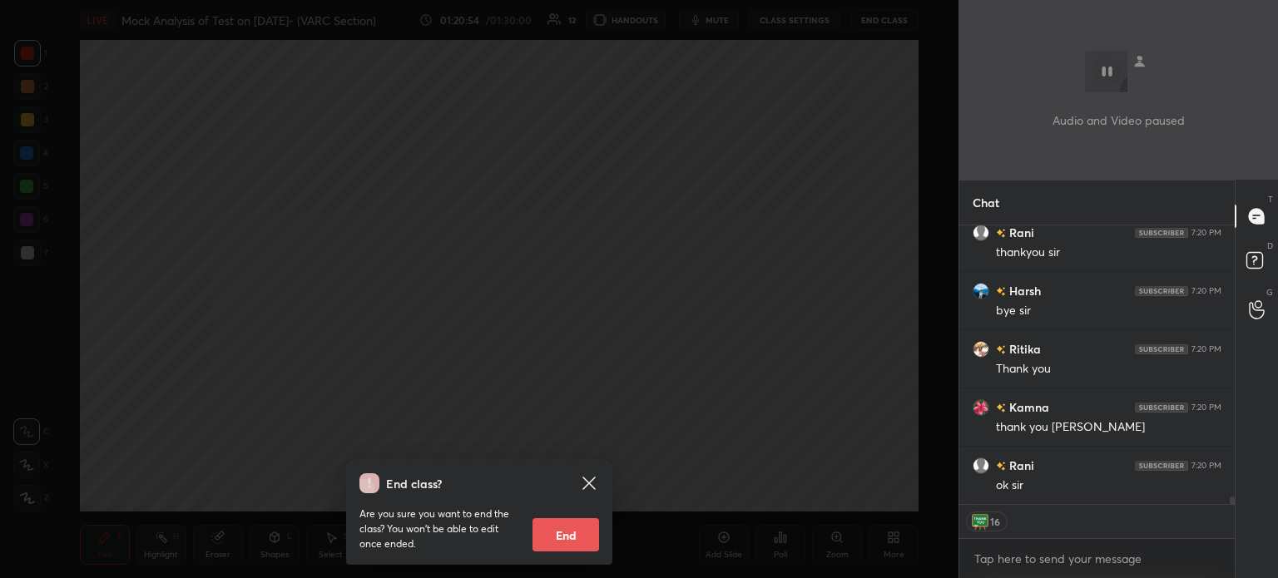
click at [573, 532] on button "End" at bounding box center [566, 535] width 67 height 33
type textarea "x"
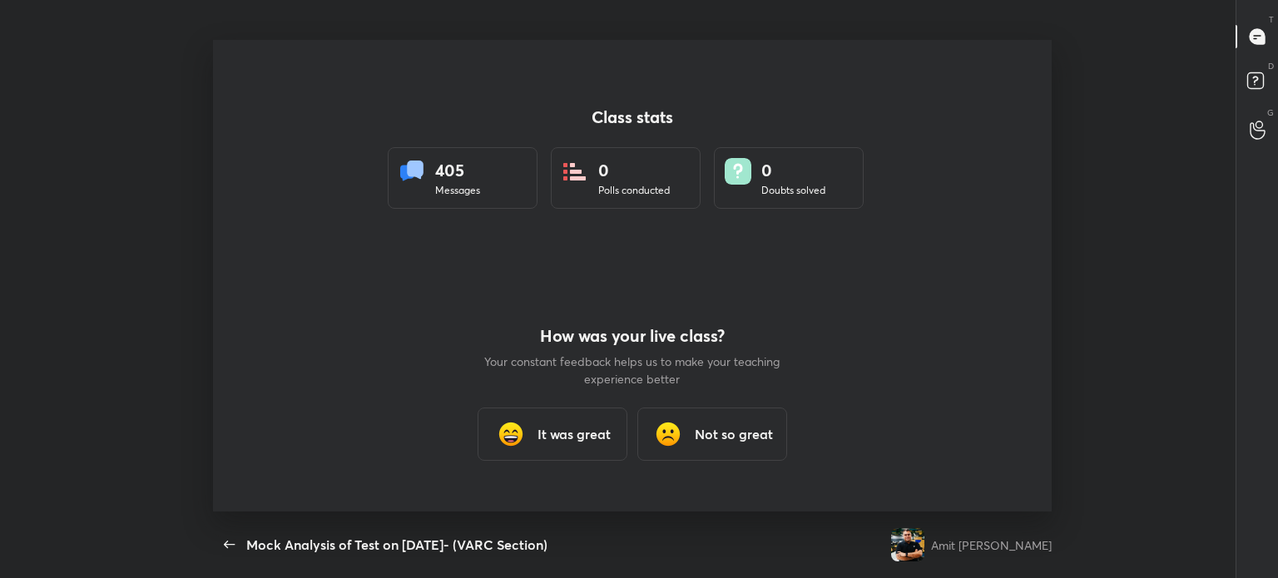
scroll to position [0, 0]
click at [230, 542] on icon "button" at bounding box center [230, 545] width 20 height 20
